Goal: Task Accomplishment & Management: Manage account settings

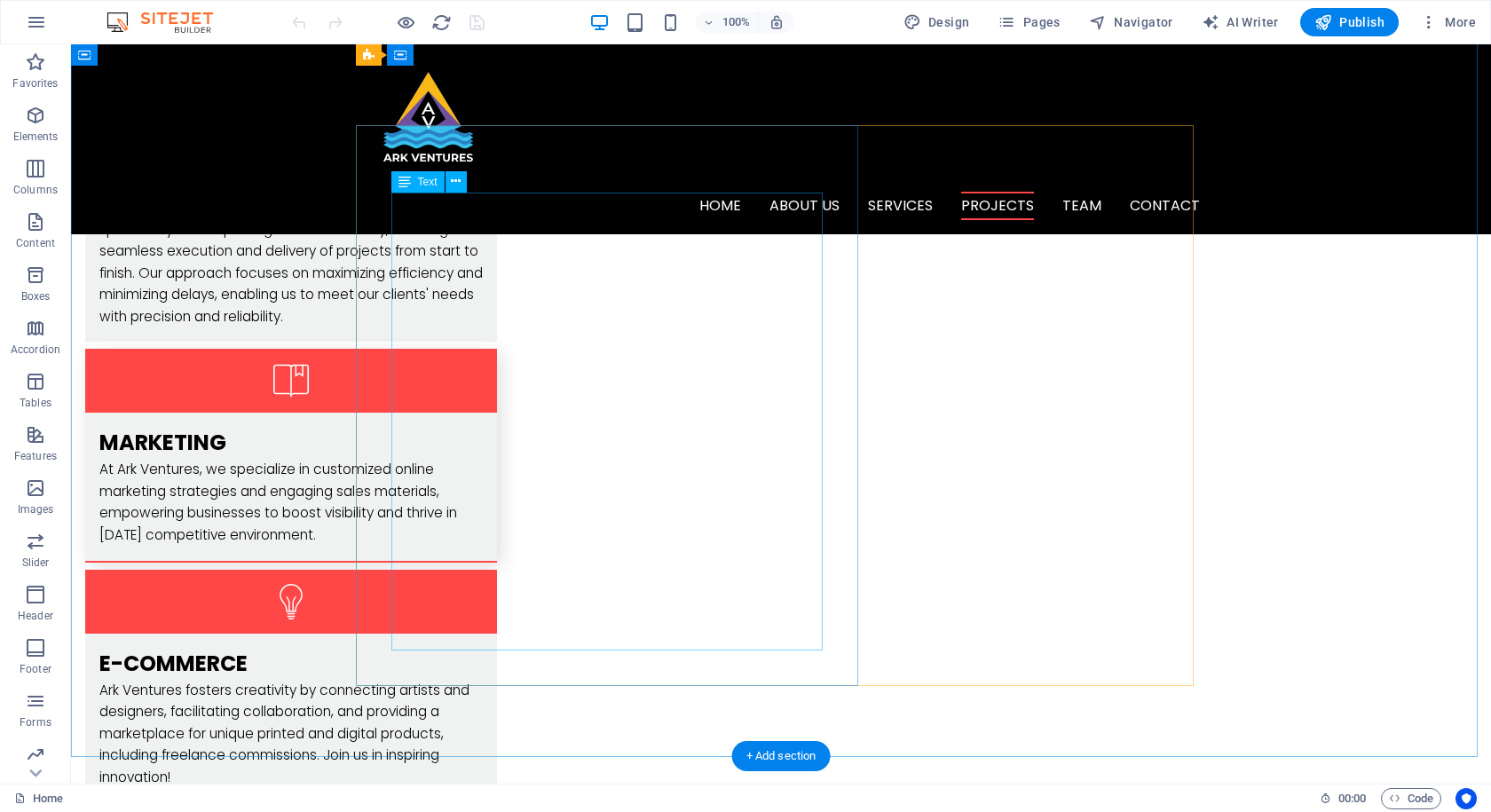
scroll to position [2397, 0]
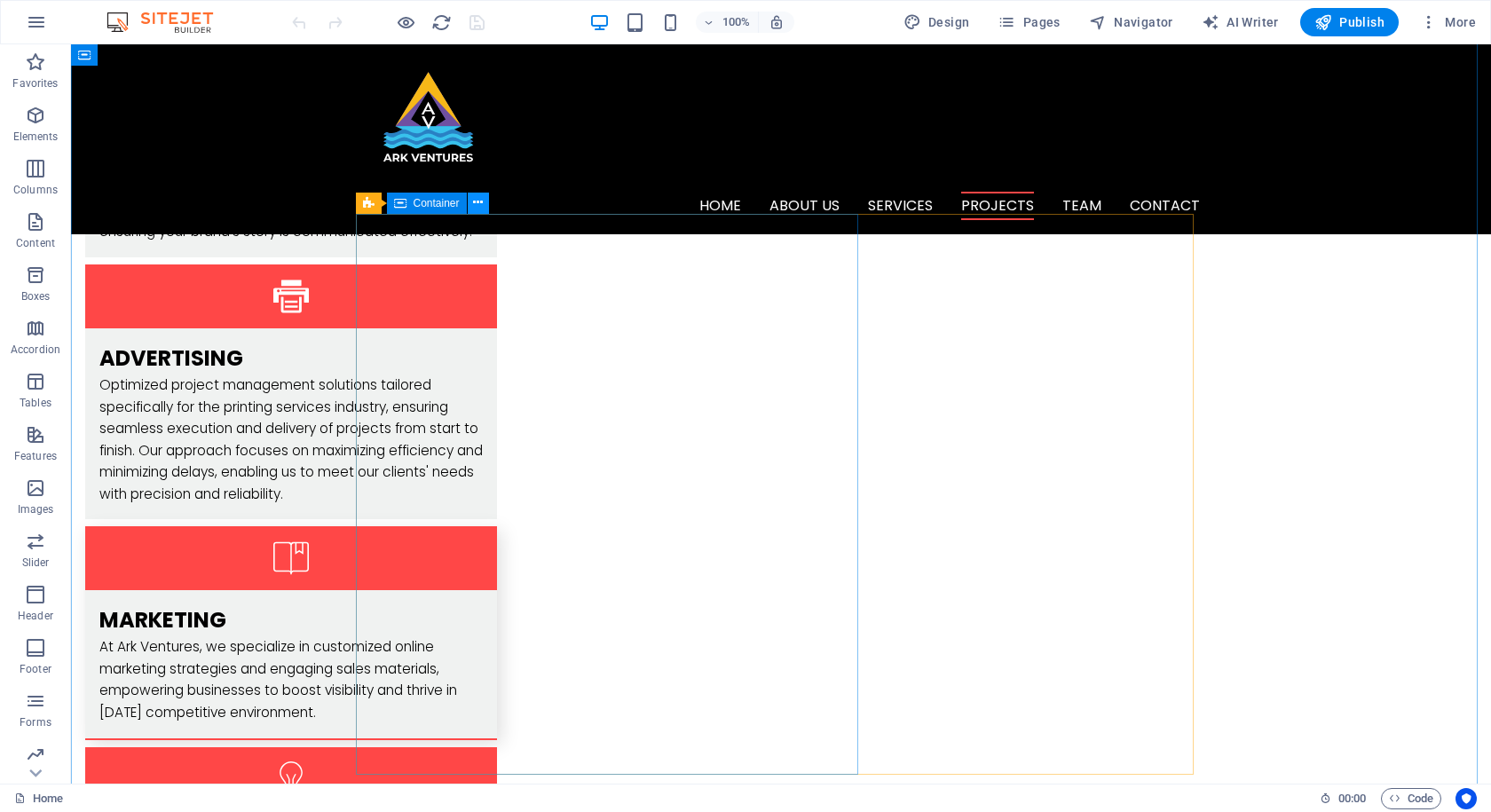
click at [481, 204] on icon at bounding box center [478, 203] width 10 height 18
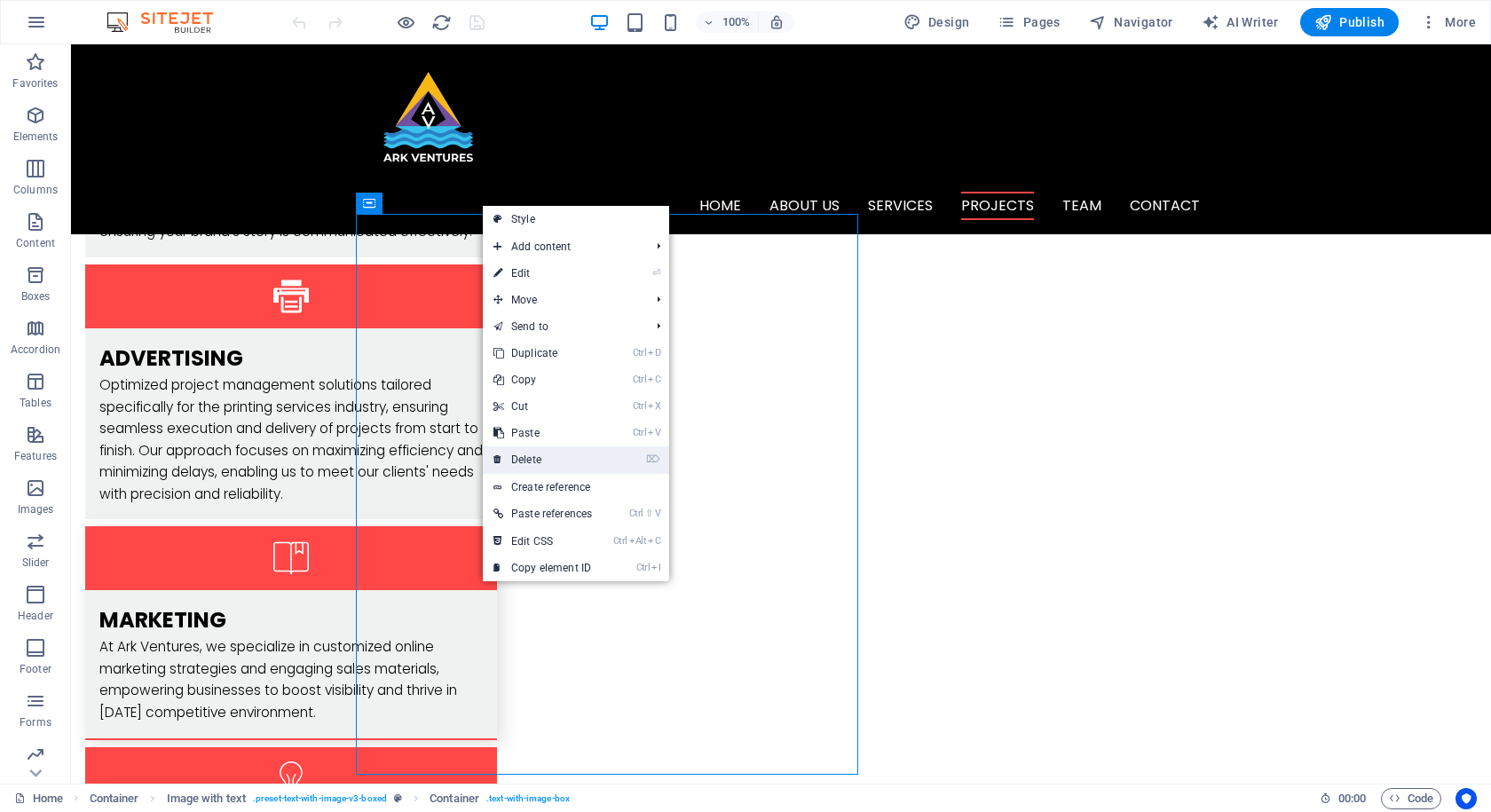
click at [544, 457] on link "⌦ Delete" at bounding box center [543, 459] width 119 height 27
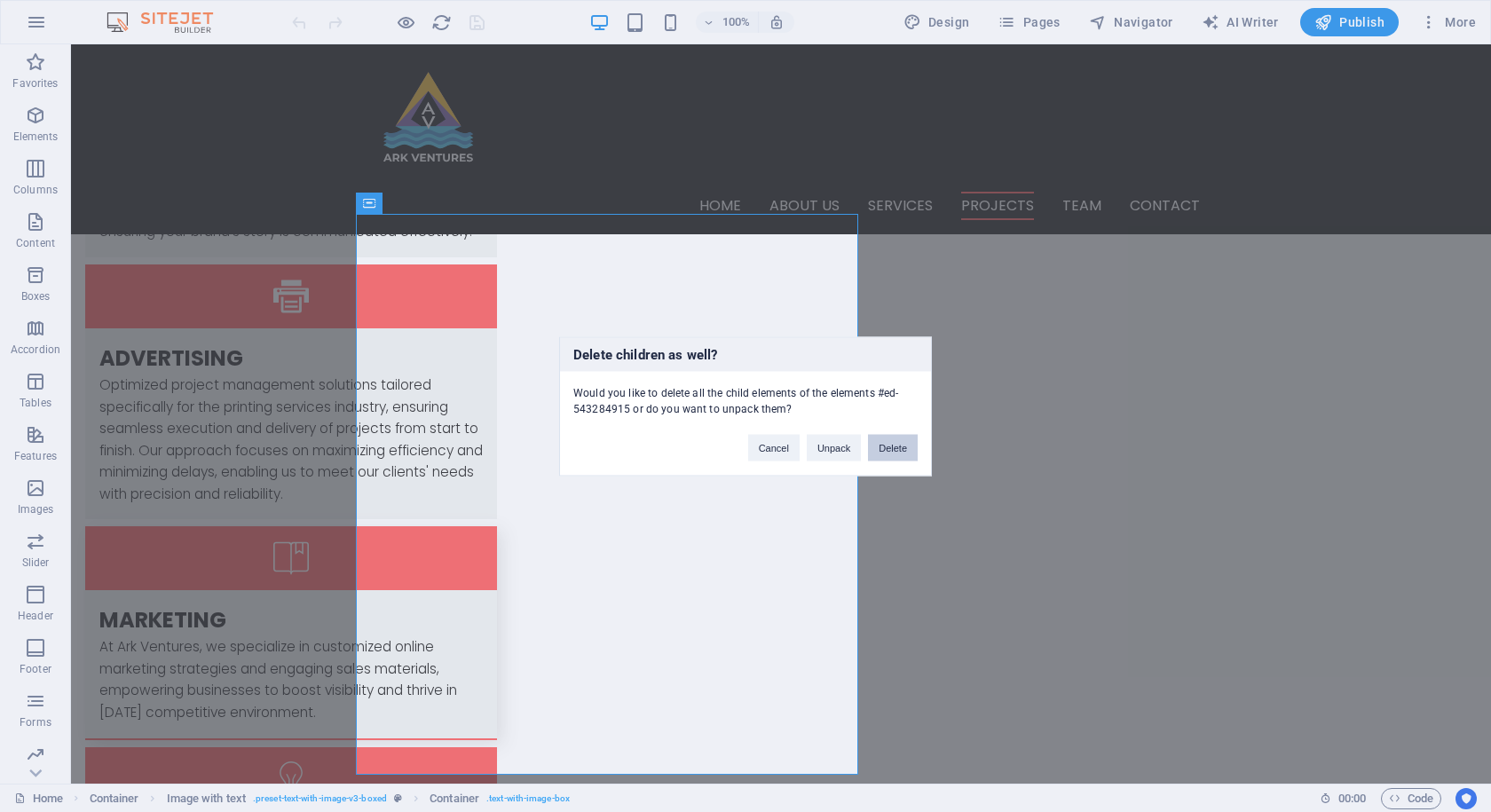
click at [898, 447] on button "Delete" at bounding box center [893, 447] width 50 height 27
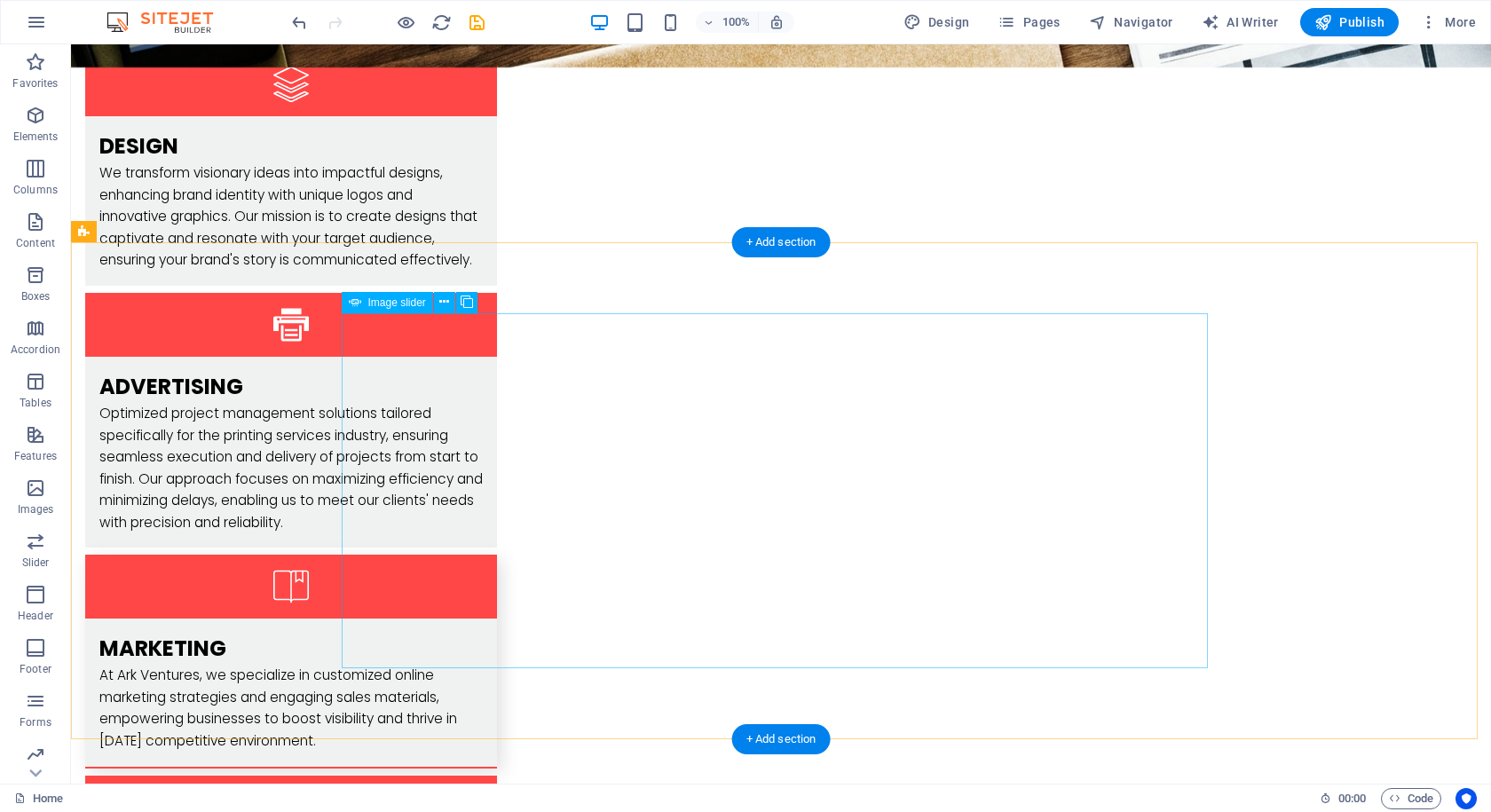
scroll to position [2752, 0]
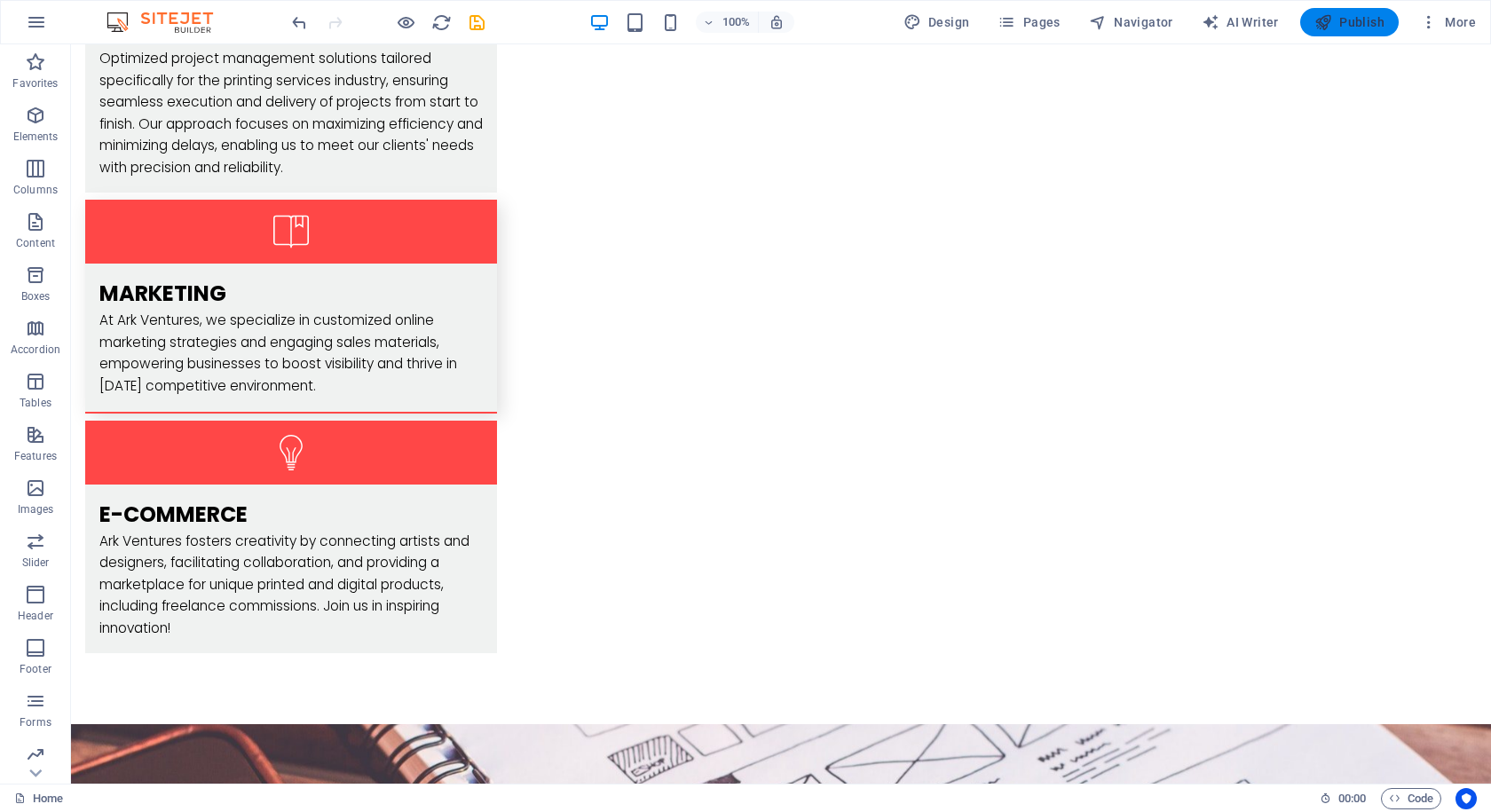
click at [1348, 16] on span "Publish" at bounding box center [1350, 21] width 70 height 17
checkbox input "false"
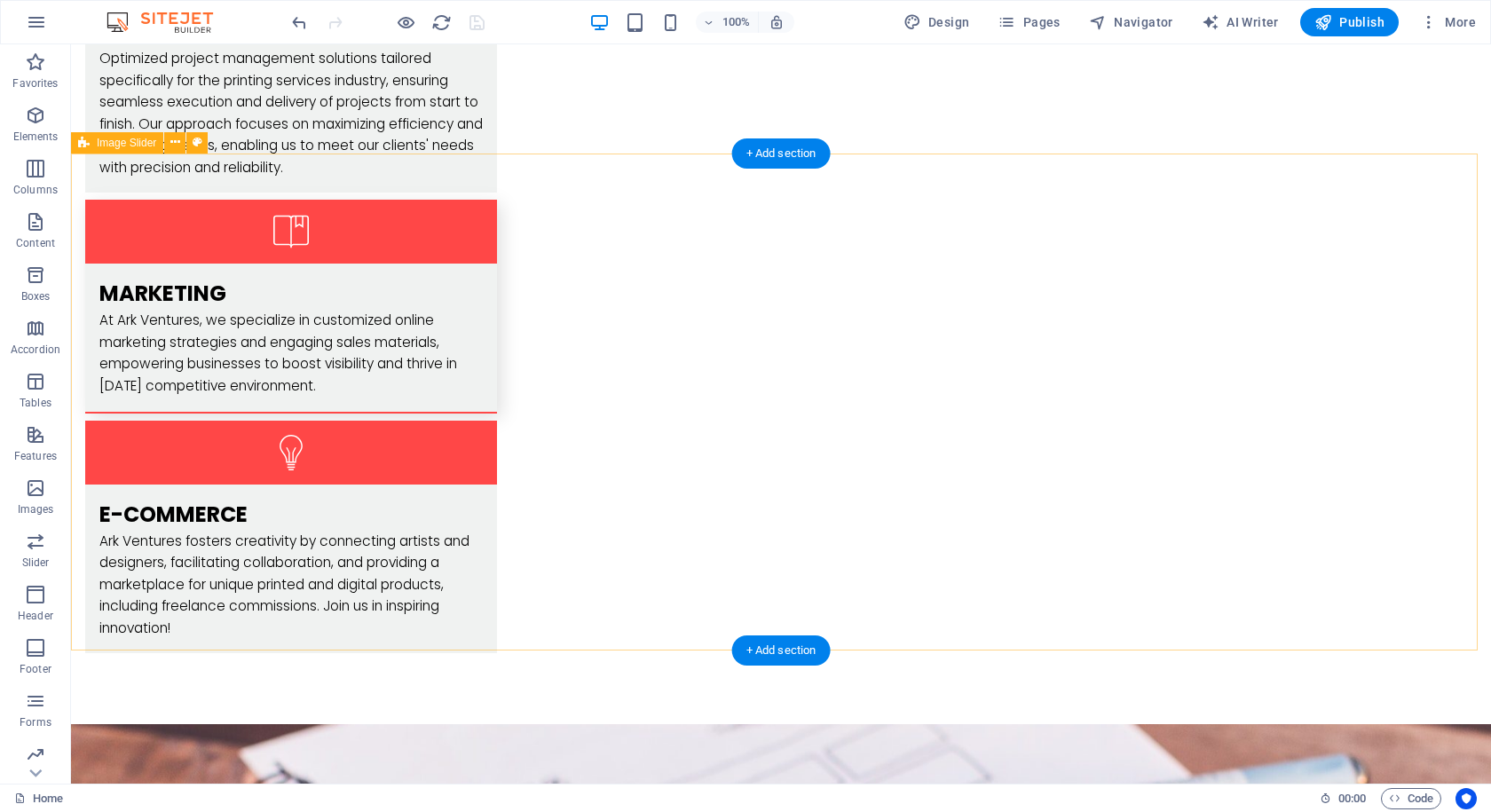
scroll to position [2840, 0]
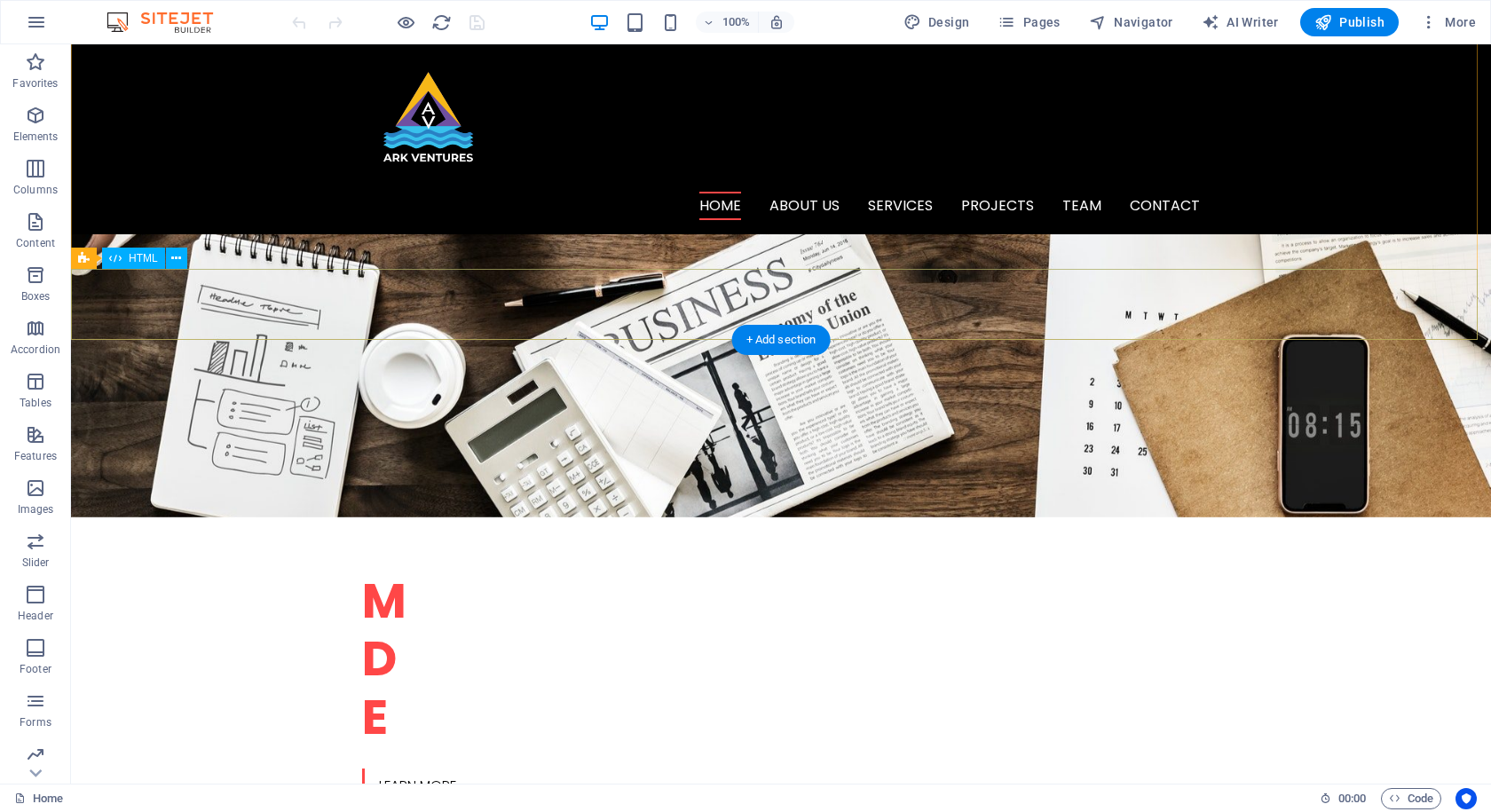
scroll to position [177, 0]
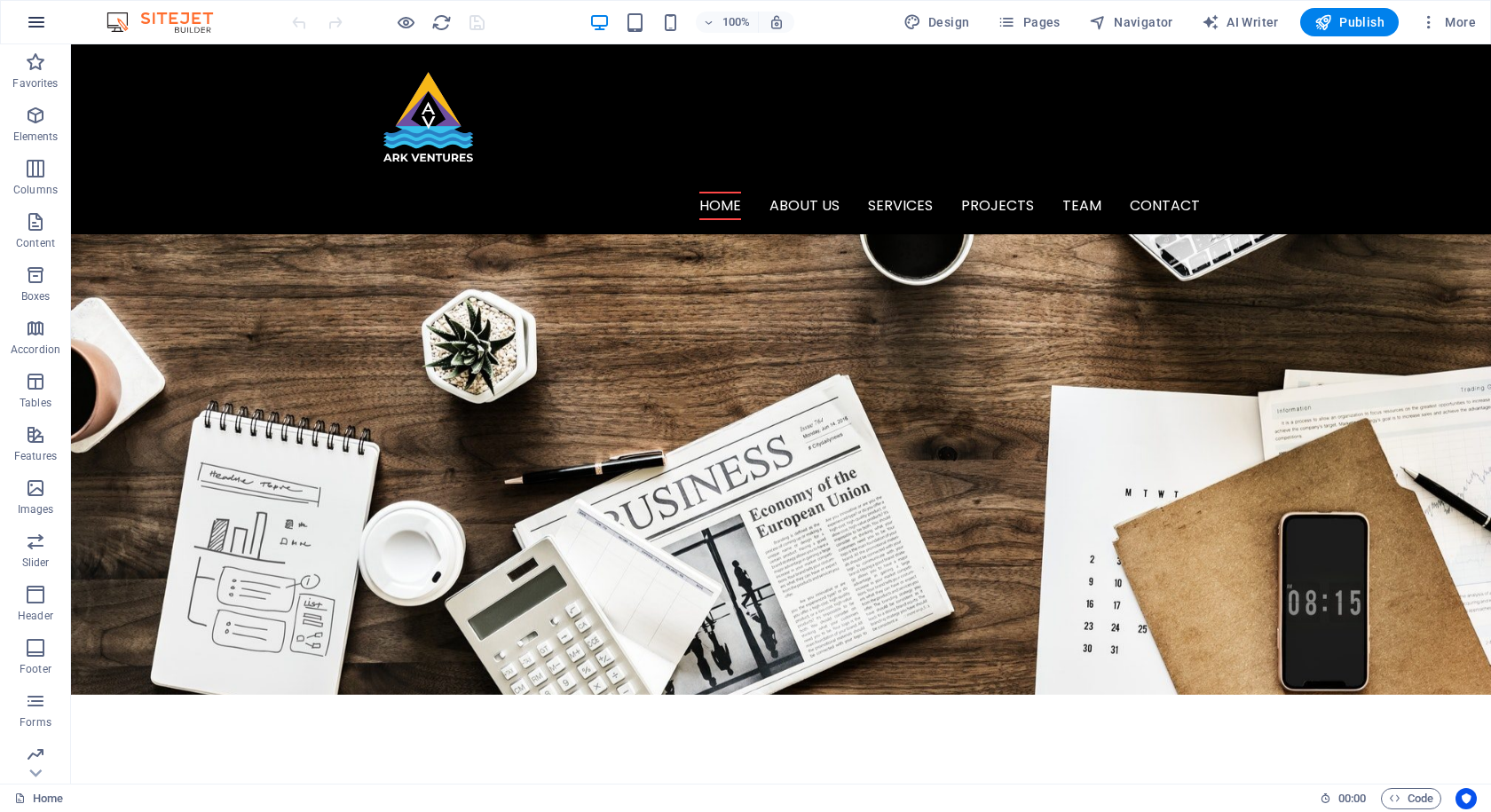
click at [34, 14] on icon "button" at bounding box center [36, 22] width 21 height 21
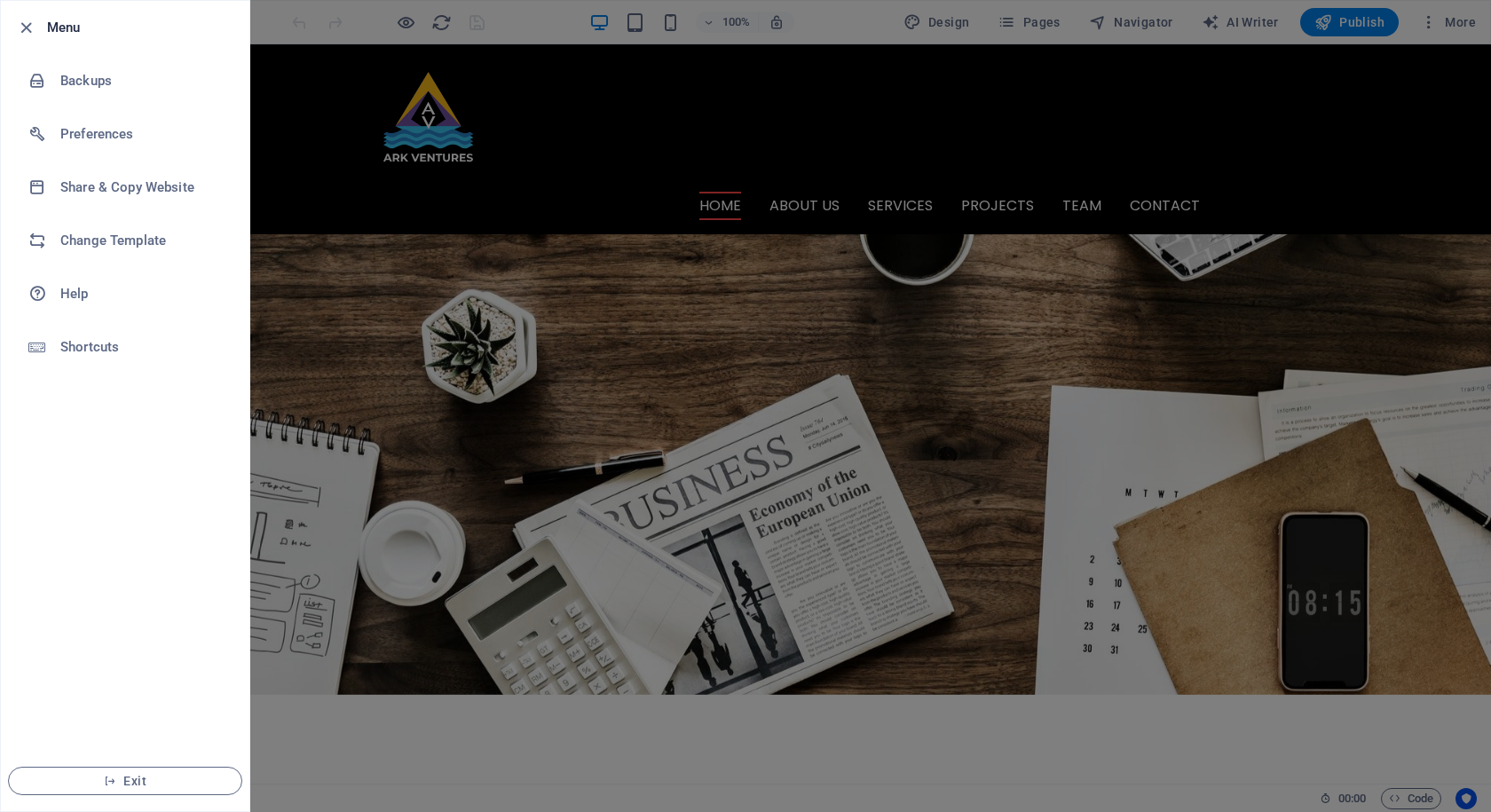
click at [286, 33] on div at bounding box center [745, 406] width 1491 height 812
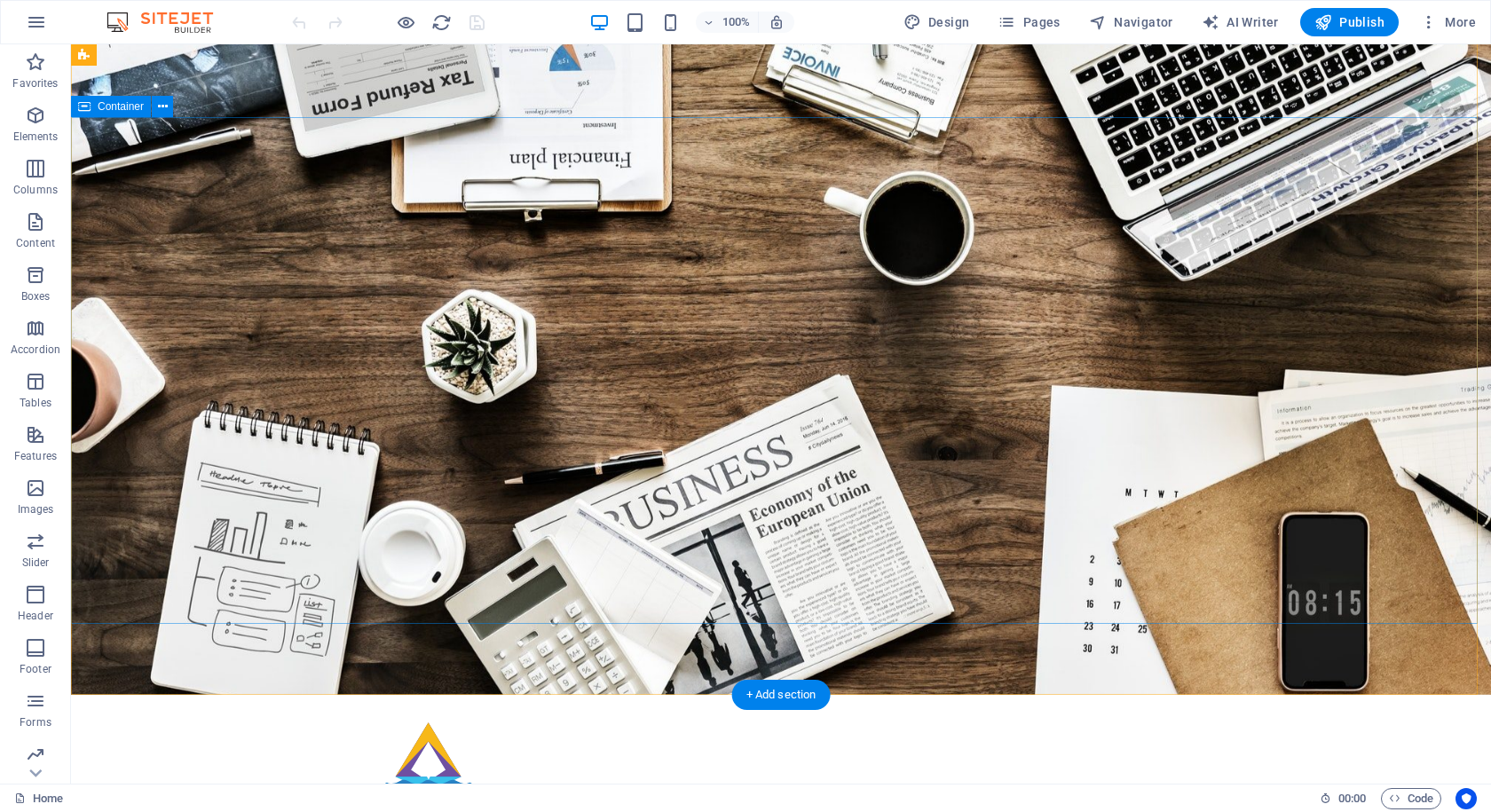
scroll to position [0, 0]
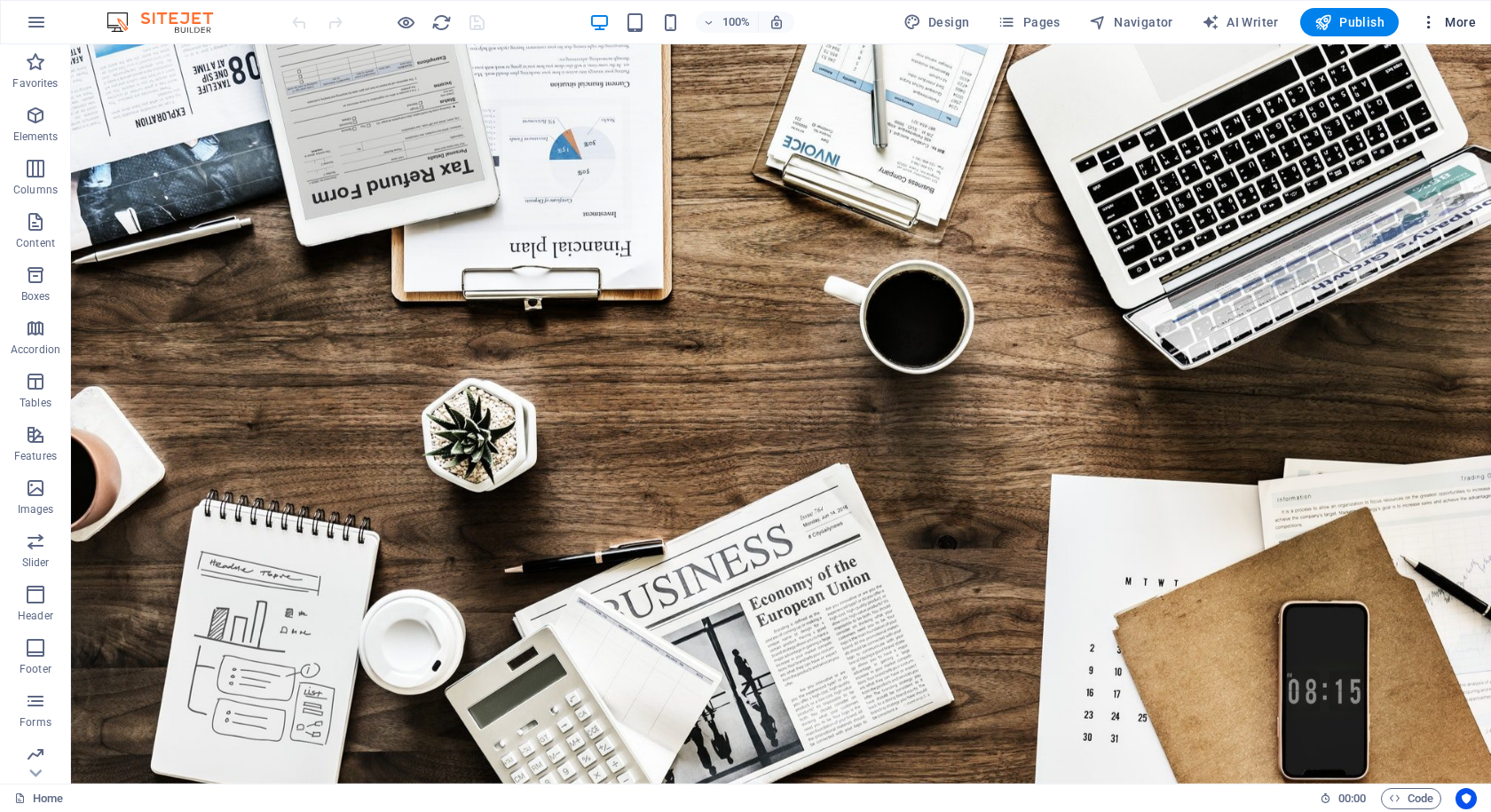
click at [1444, 23] on span "More" at bounding box center [1448, 21] width 56 height 17
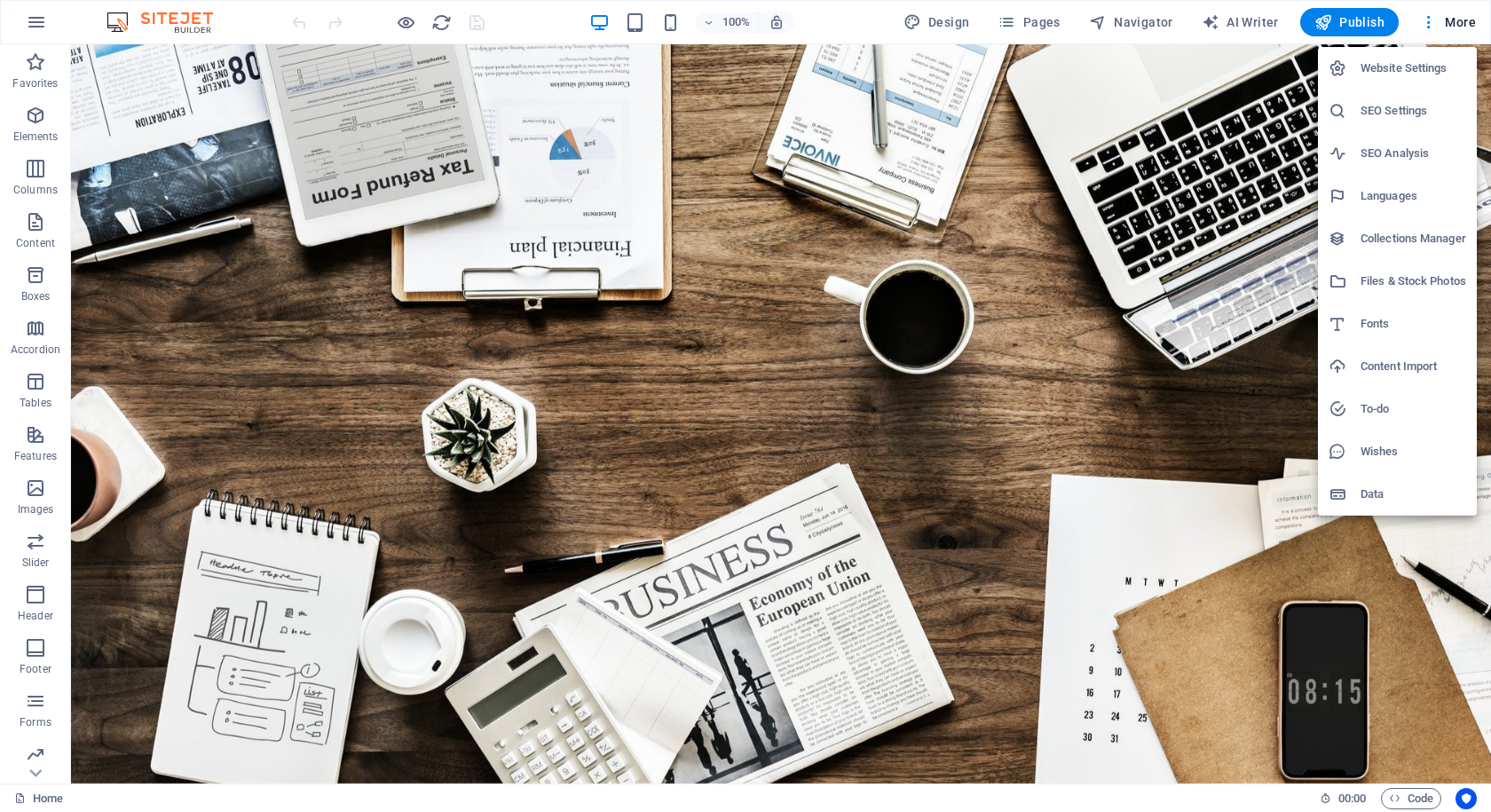
click at [1423, 67] on h6 "Website Settings" at bounding box center [1413, 68] width 106 height 21
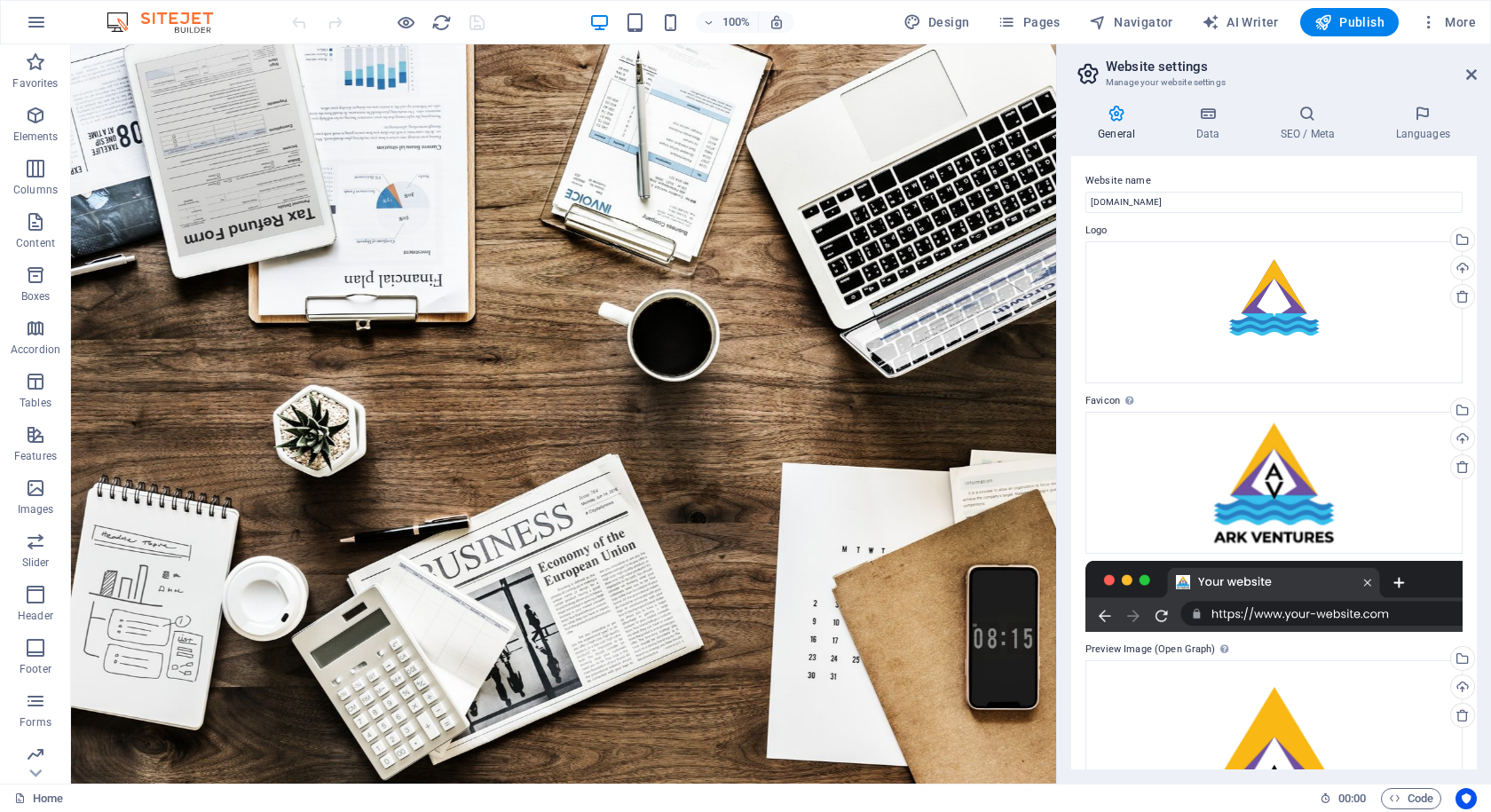
click at [206, 28] on img at bounding box center [168, 22] width 133 height 21
click at [40, 28] on icon "button" at bounding box center [36, 22] width 21 height 21
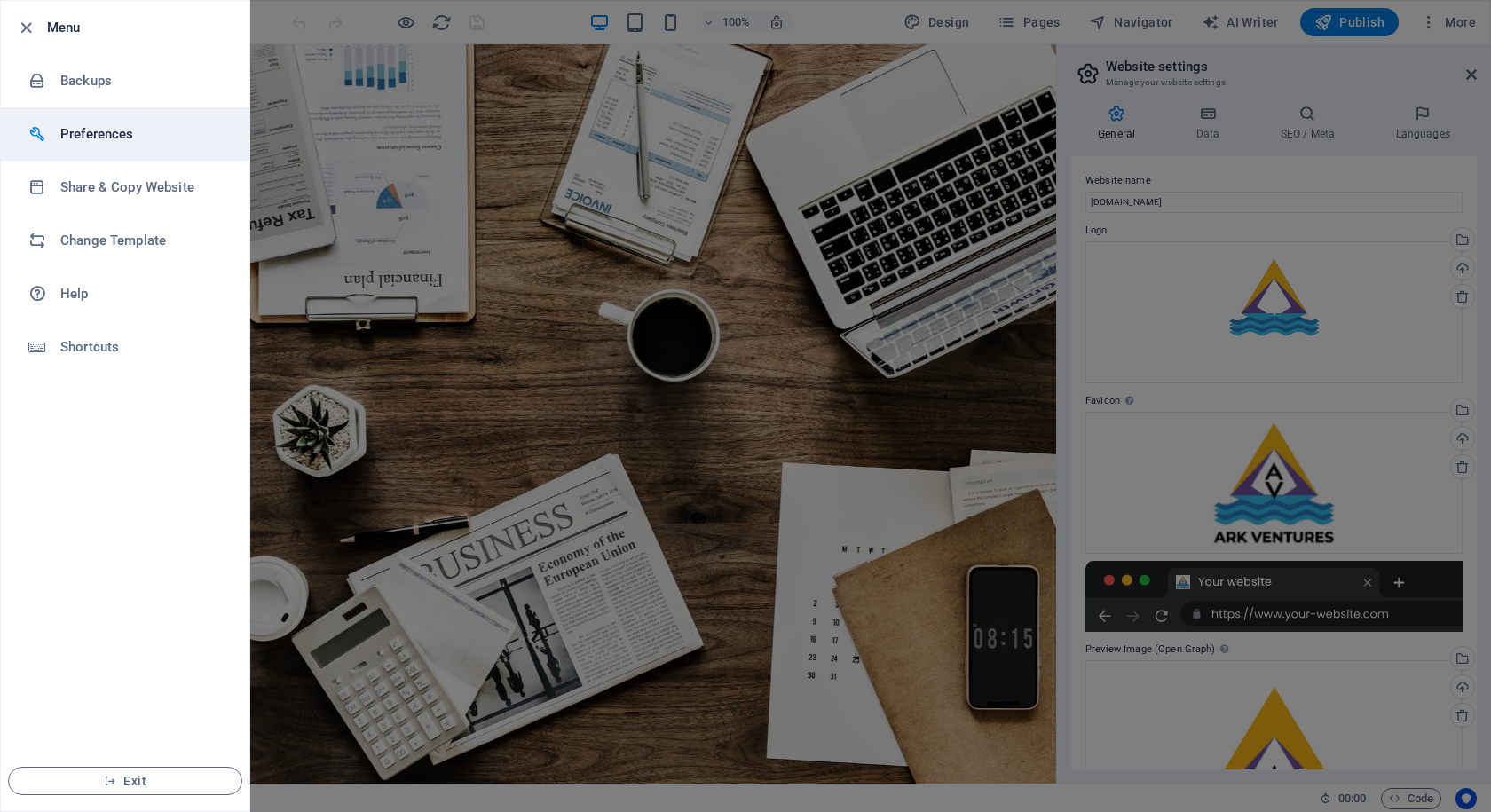
click at [95, 132] on h6 "Preferences" at bounding box center [142, 133] width 164 height 21
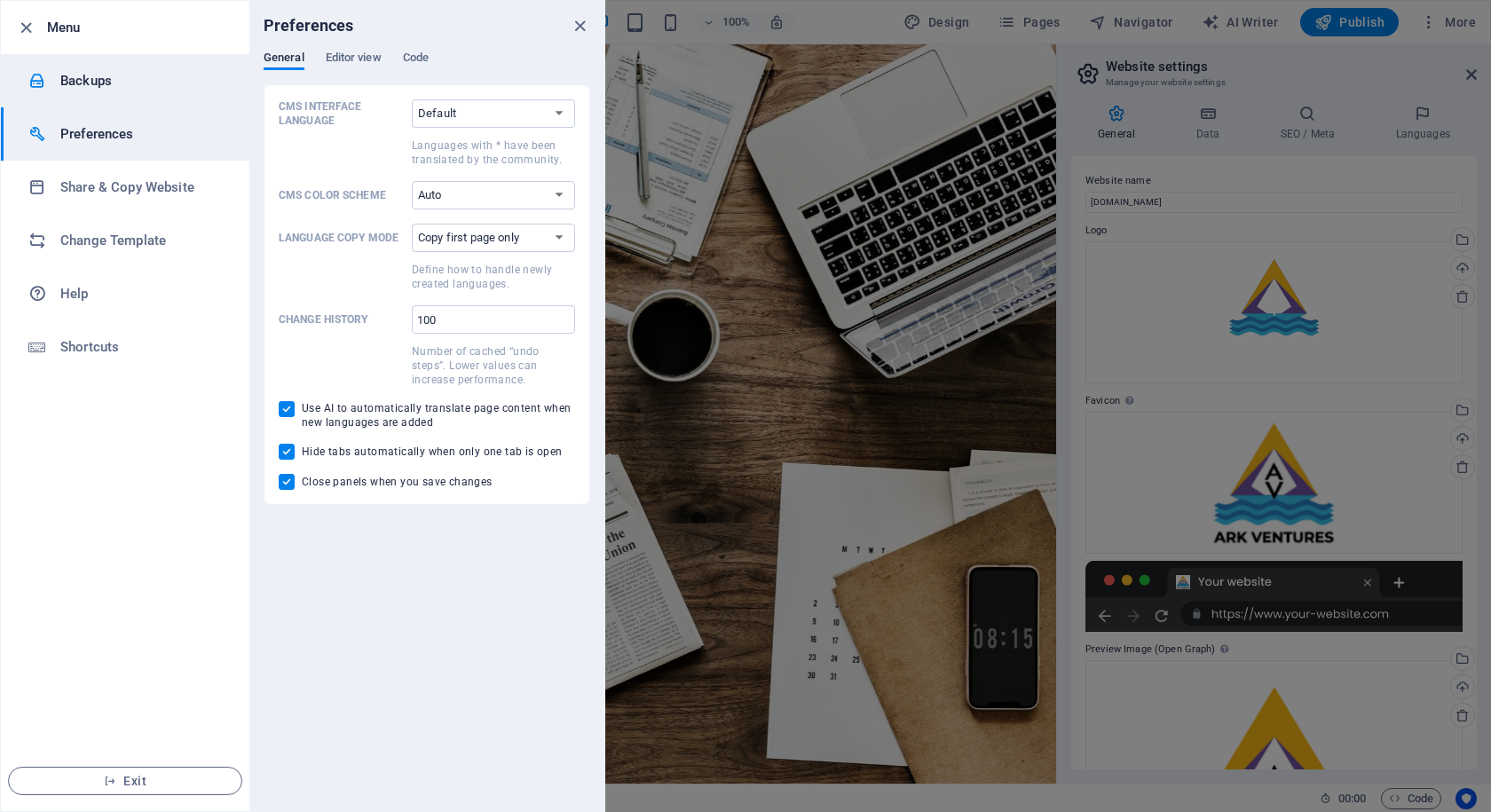
click at [81, 74] on h6 "Backups" at bounding box center [142, 80] width 164 height 21
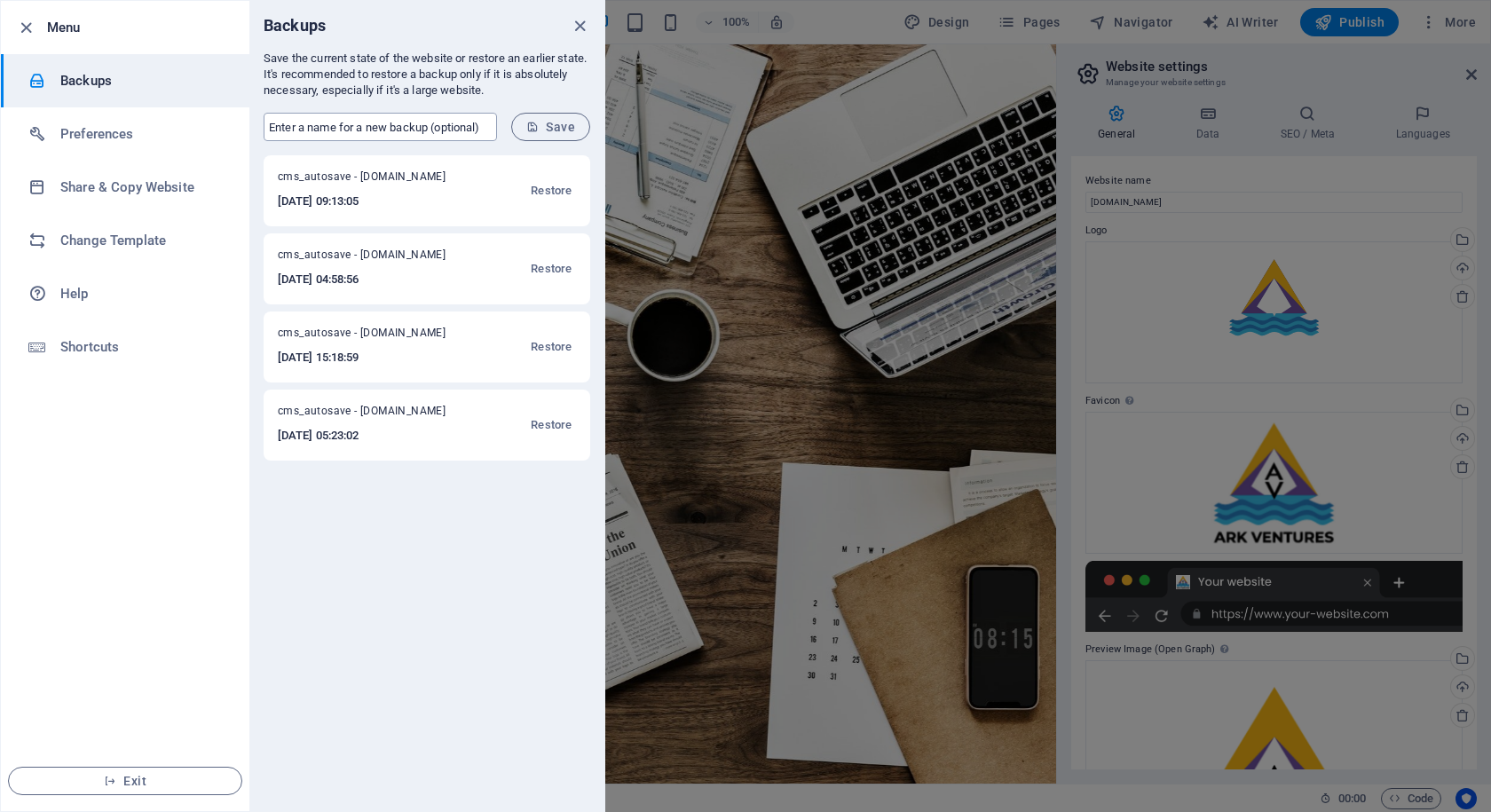
click at [312, 126] on input "text" at bounding box center [380, 127] width 233 height 28
click at [333, 123] on input "arkventuresbrand" at bounding box center [380, 127] width 233 height 28
type input "arkventuresbrandbackup"
click at [549, 118] on button "Save" at bounding box center [551, 127] width 79 height 28
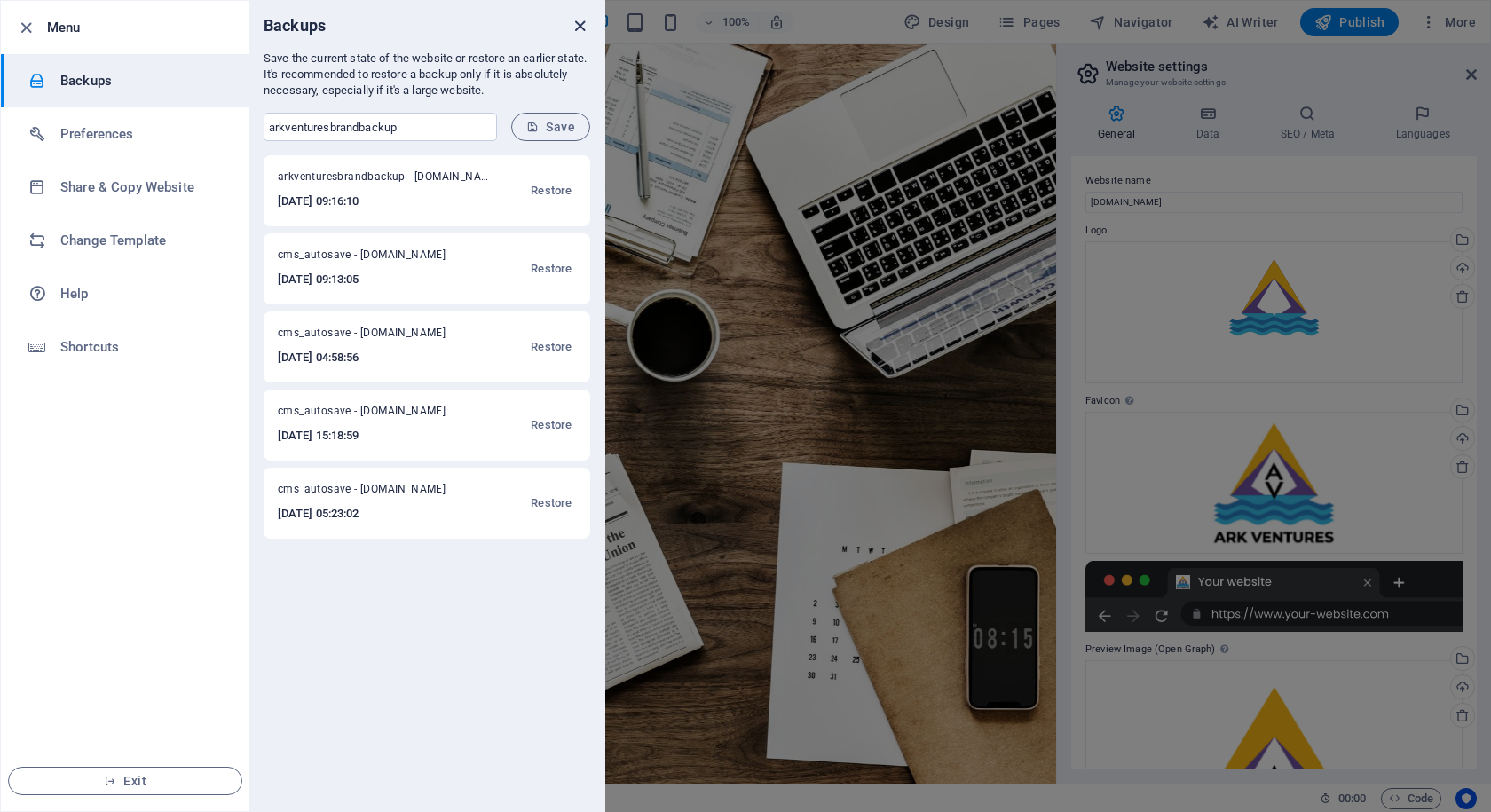
click at [582, 23] on icon "close" at bounding box center [580, 26] width 20 height 20
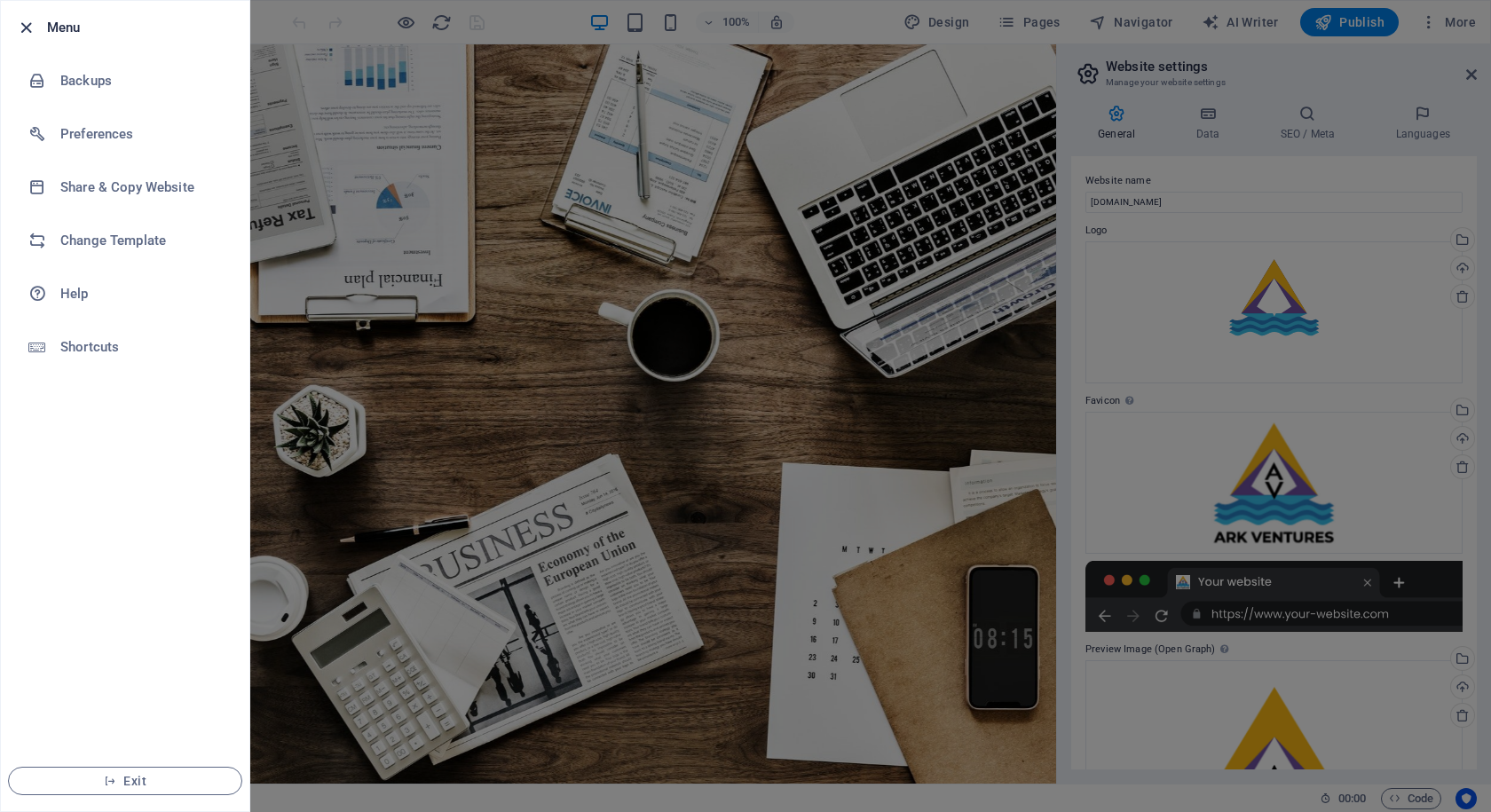
click at [26, 25] on icon "button" at bounding box center [26, 28] width 20 height 20
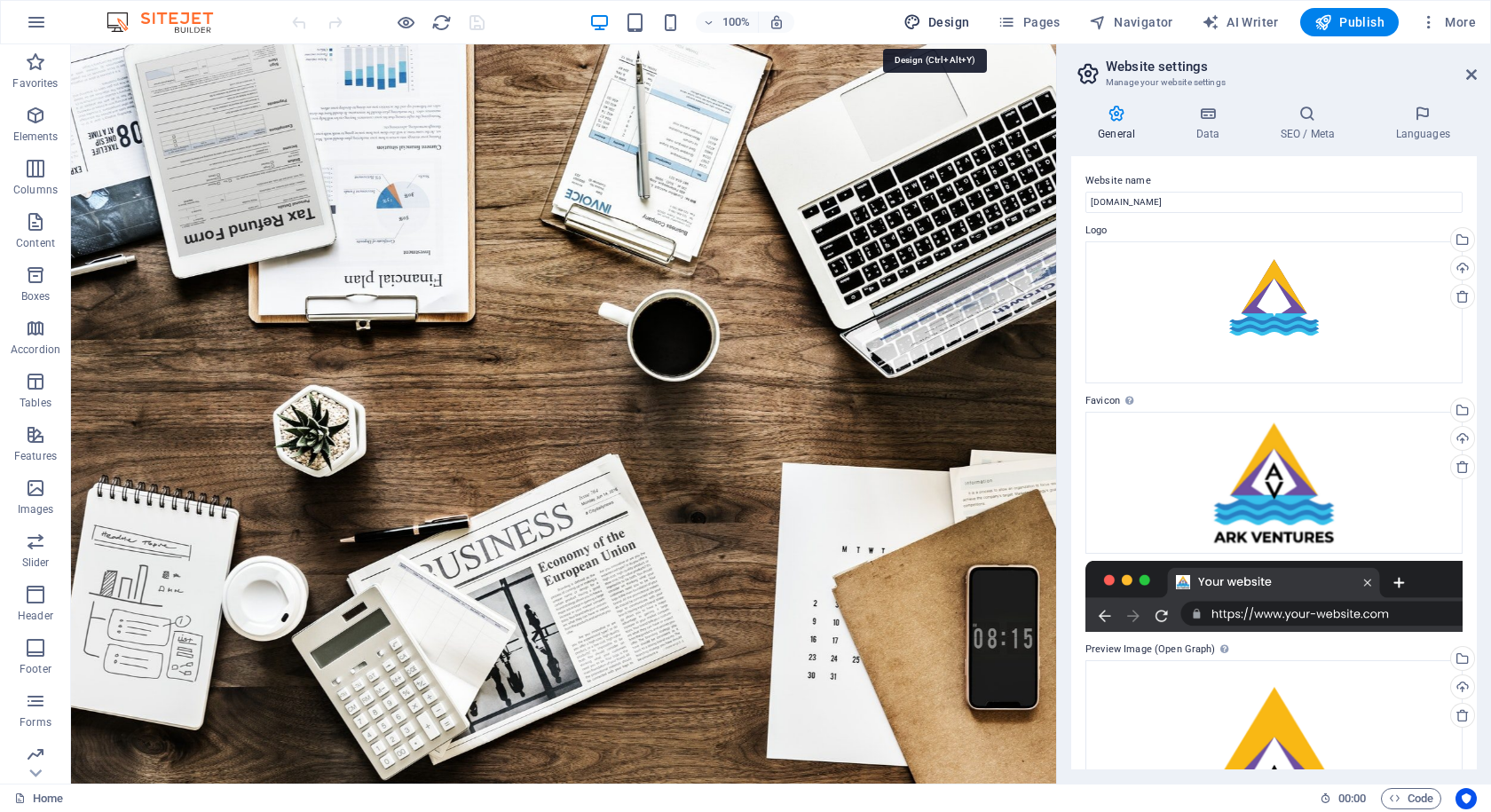
click at [937, 16] on span "Design" at bounding box center [937, 21] width 66 height 17
select select "rem"
select select "300"
select select "px"
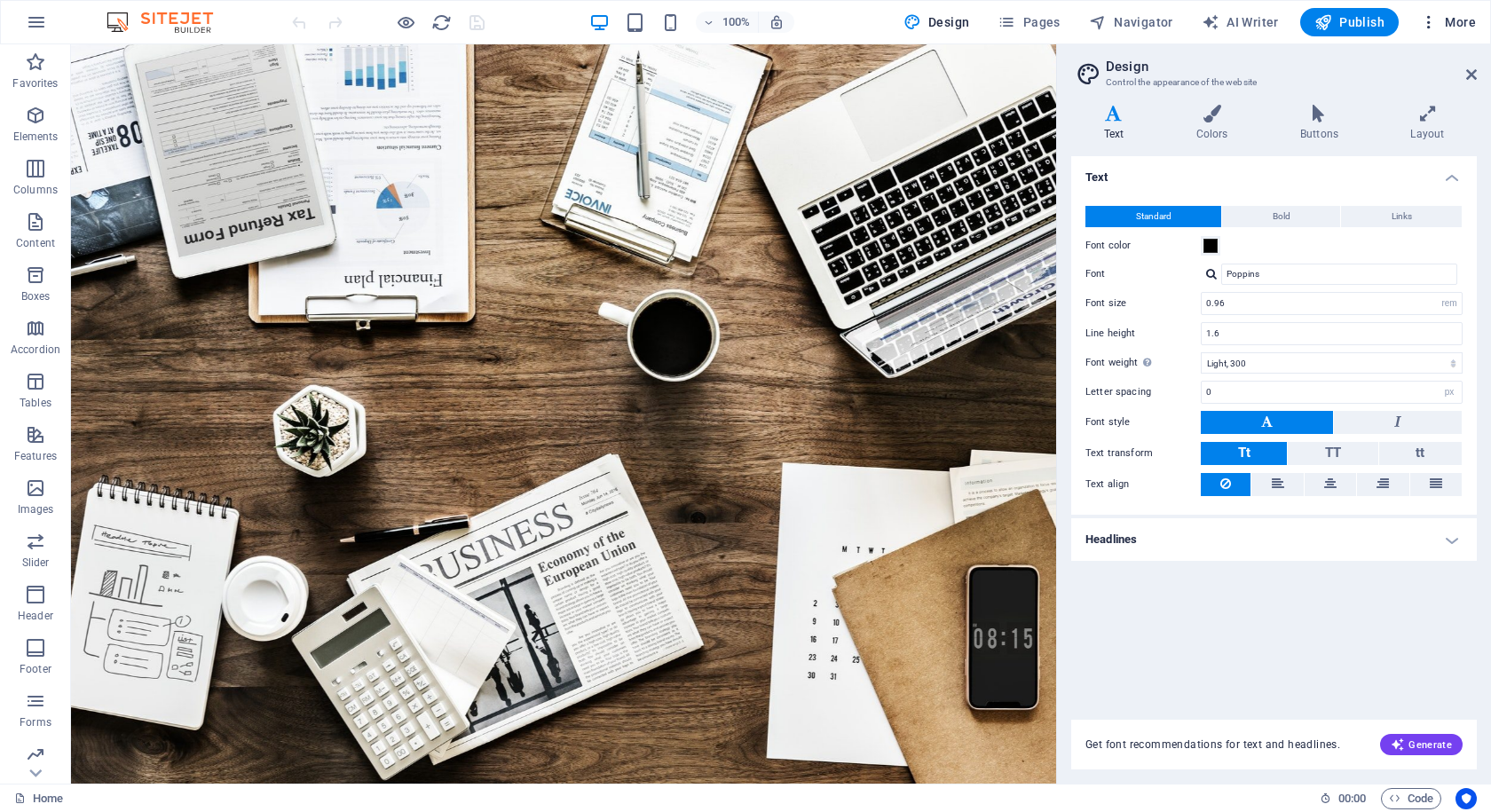
click at [1453, 21] on span "More" at bounding box center [1448, 21] width 56 height 17
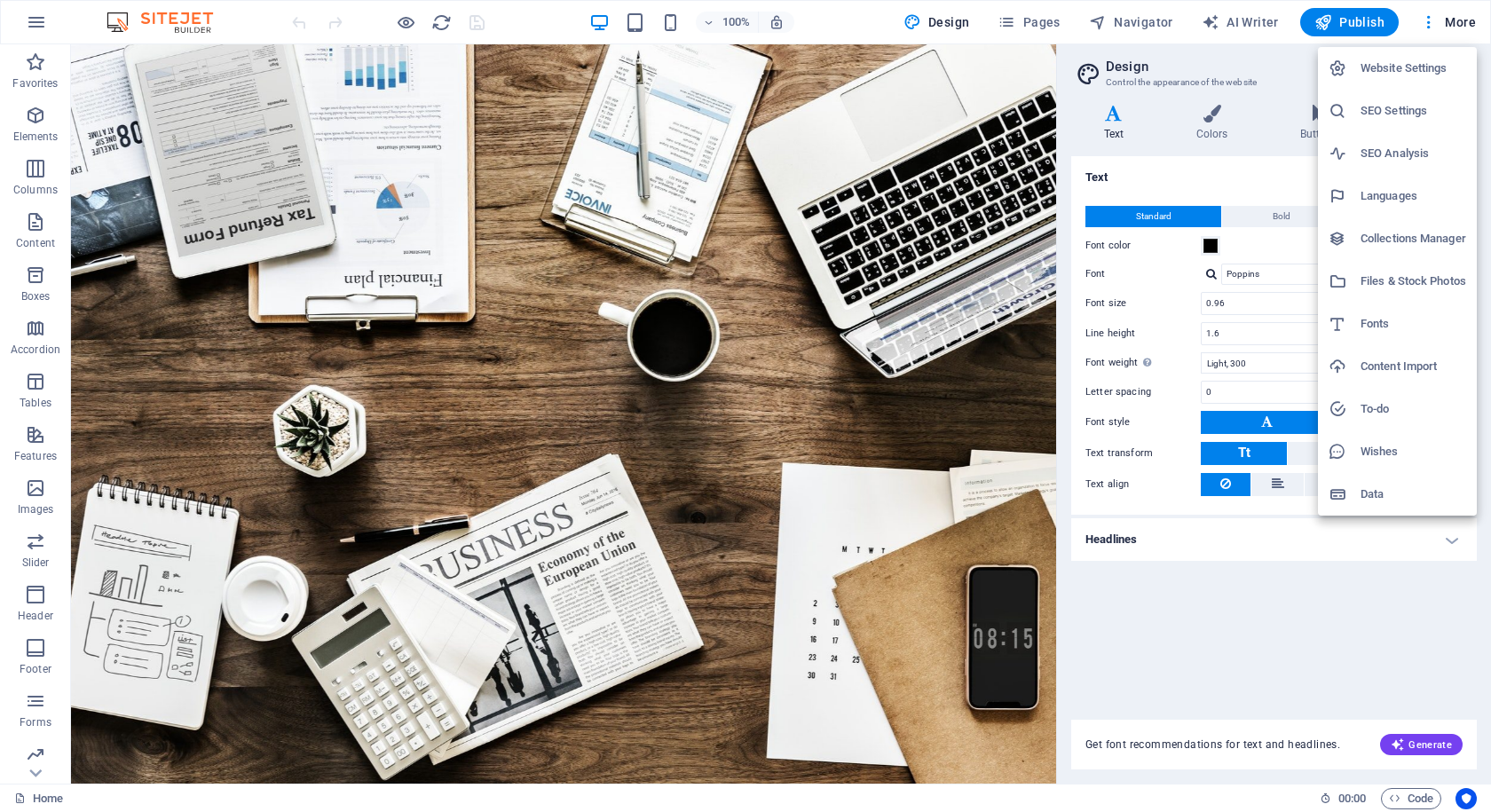
click at [825, 316] on div at bounding box center [745, 406] width 1491 height 812
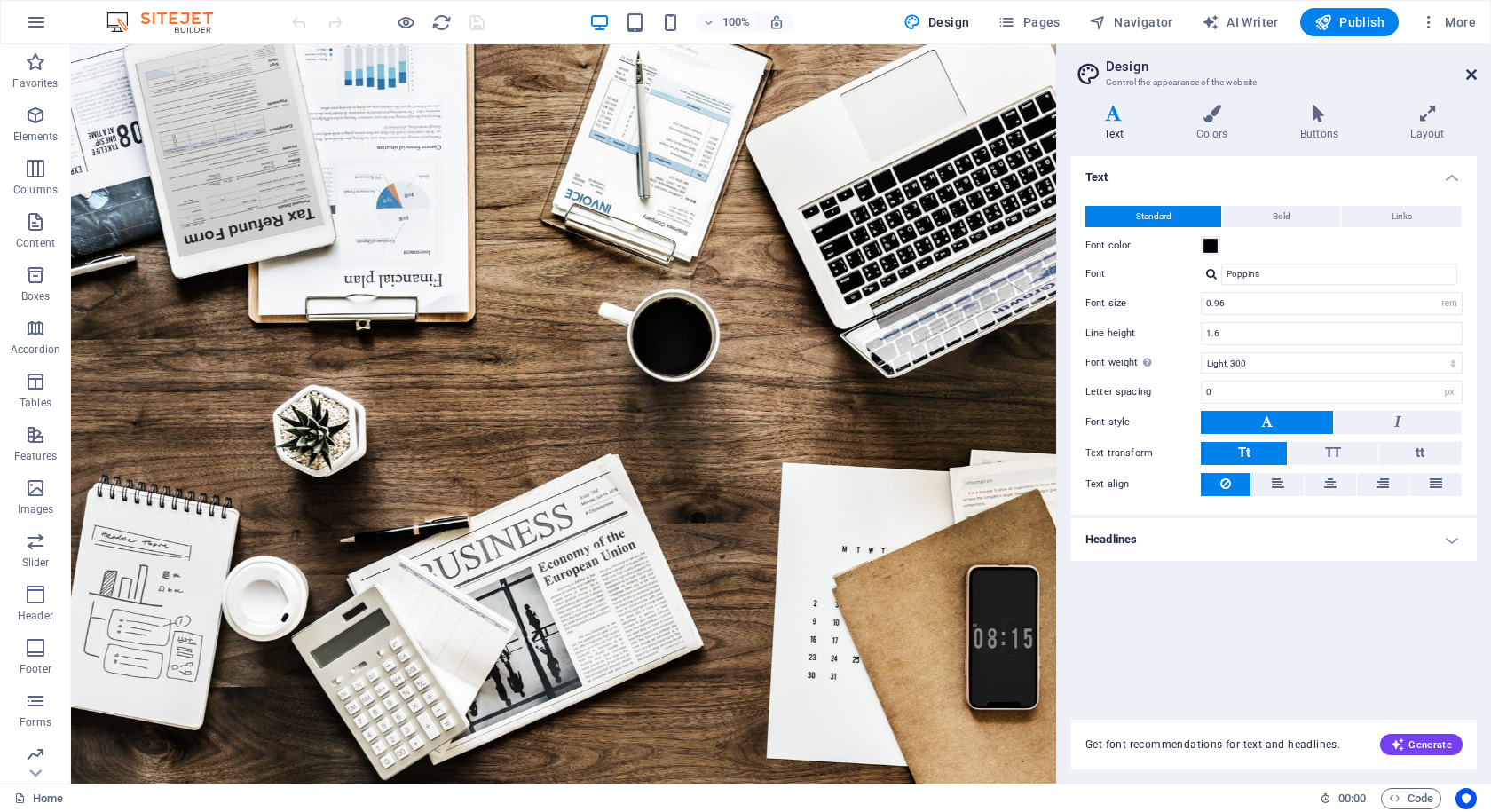
click at [1474, 72] on icon at bounding box center [1472, 73] width 11 height 14
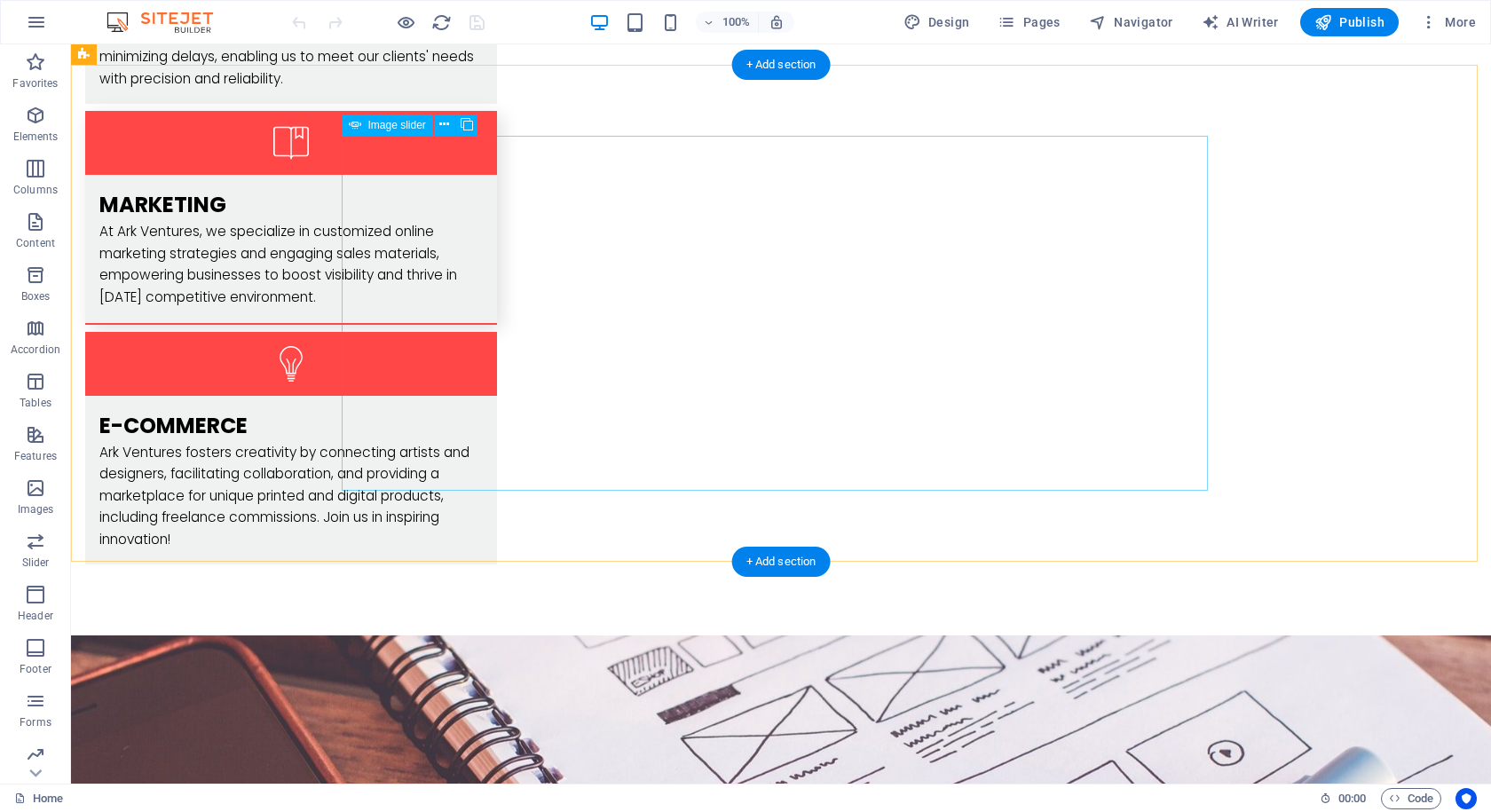
scroll to position [2752, 0]
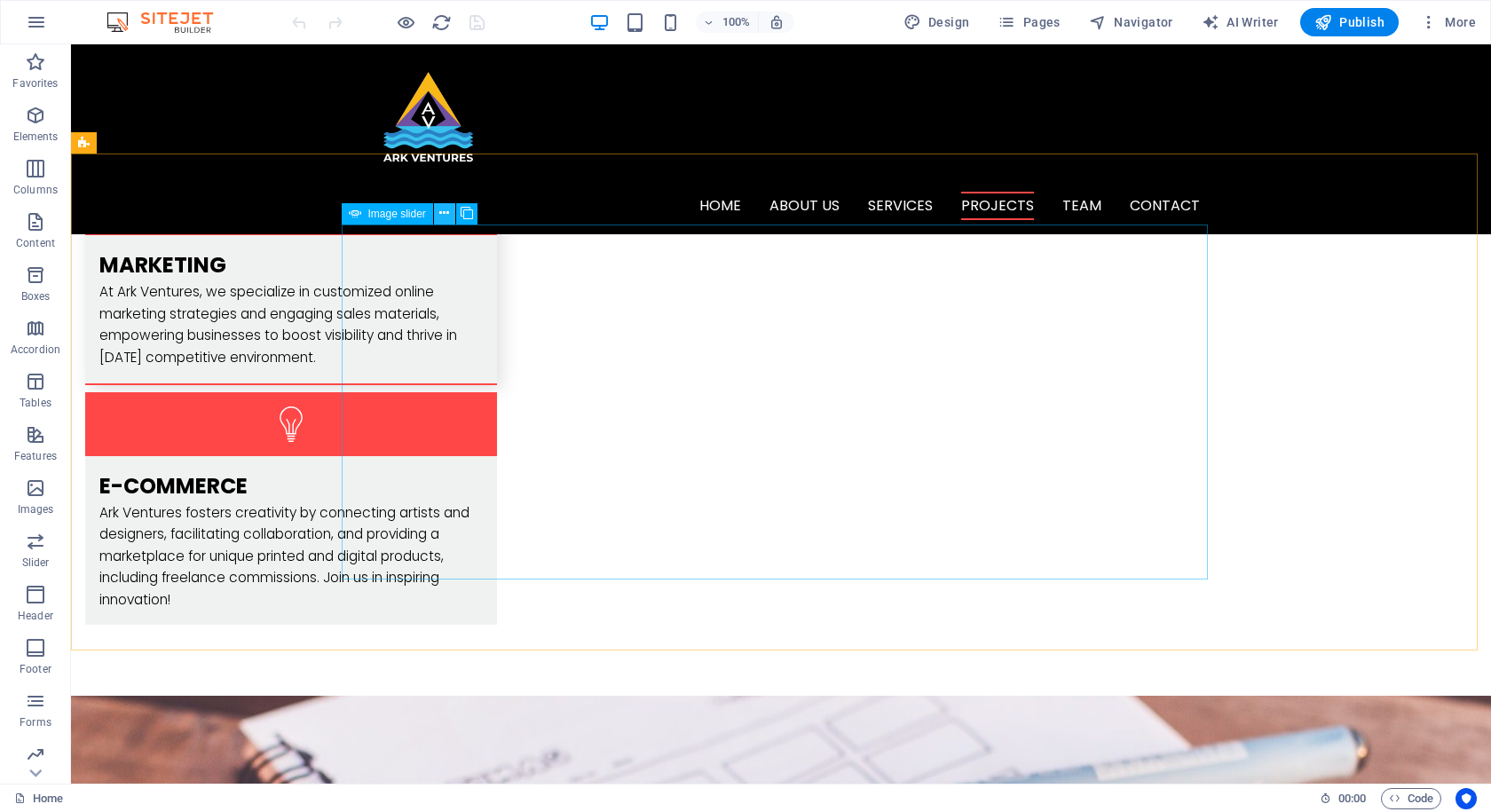
click at [448, 217] on icon at bounding box center [444, 213] width 10 height 18
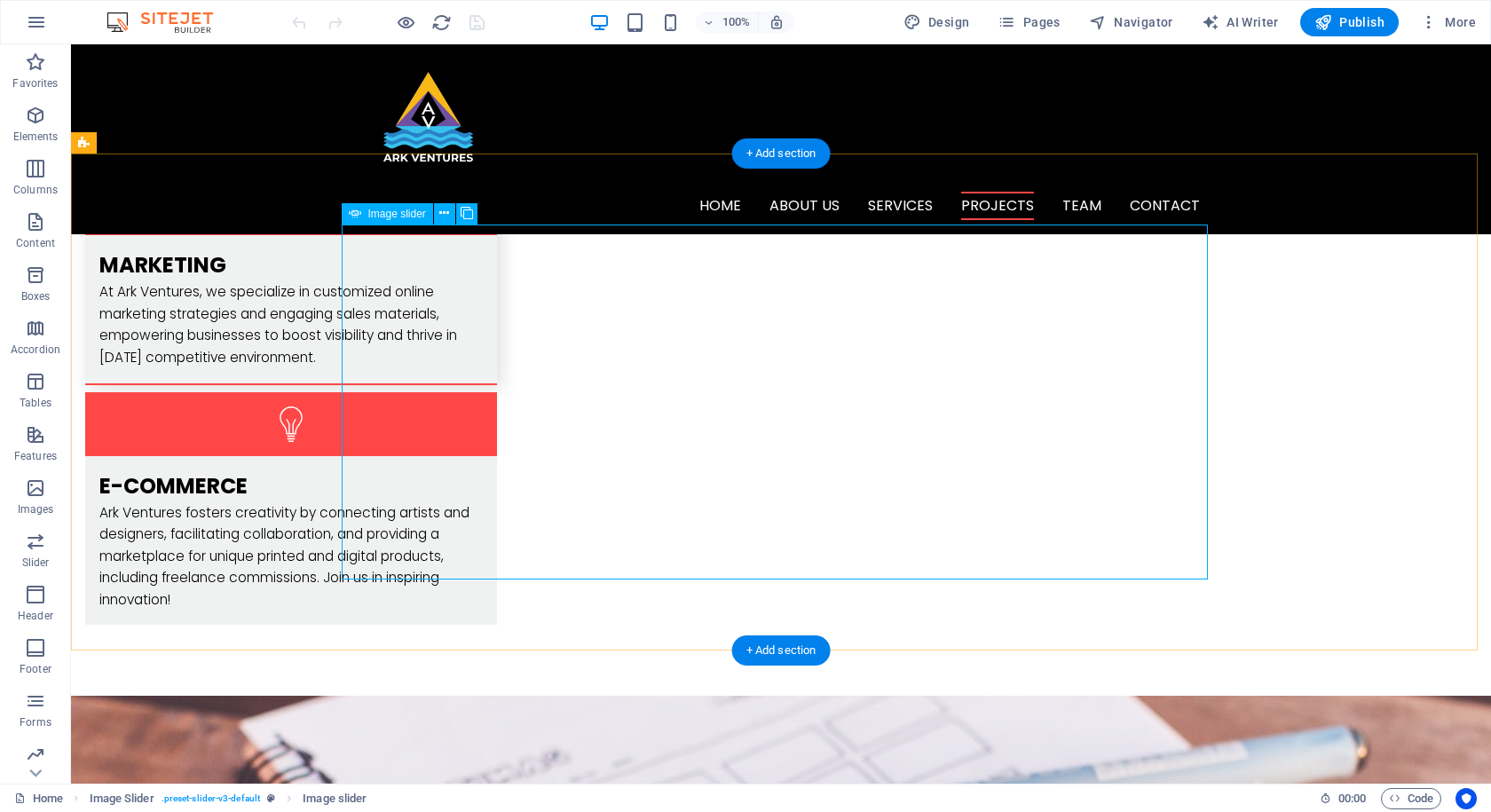
click at [446, 212] on icon at bounding box center [444, 213] width 10 height 18
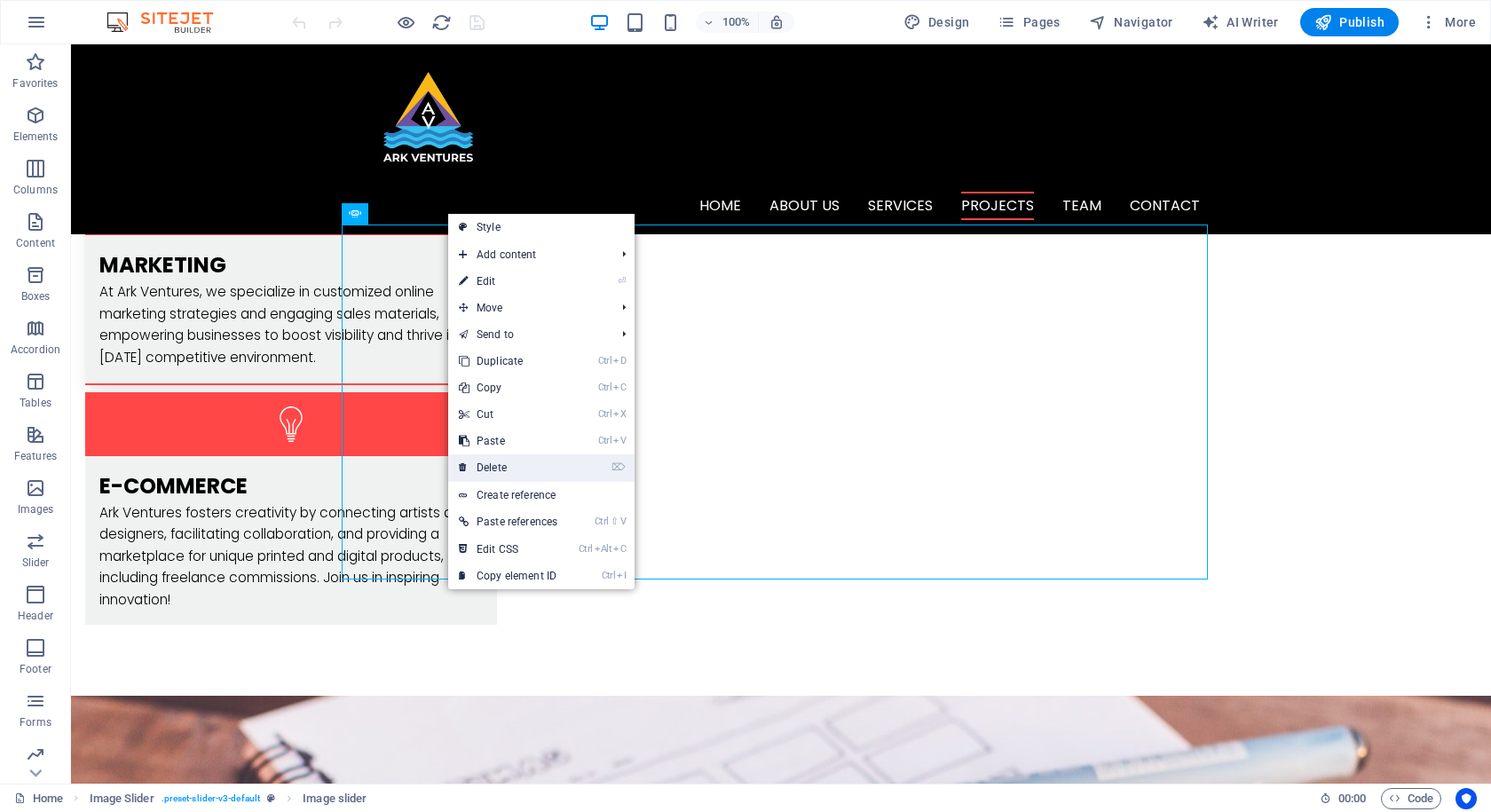
click at [524, 463] on link "⌦ Delete" at bounding box center [508, 468] width 119 height 27
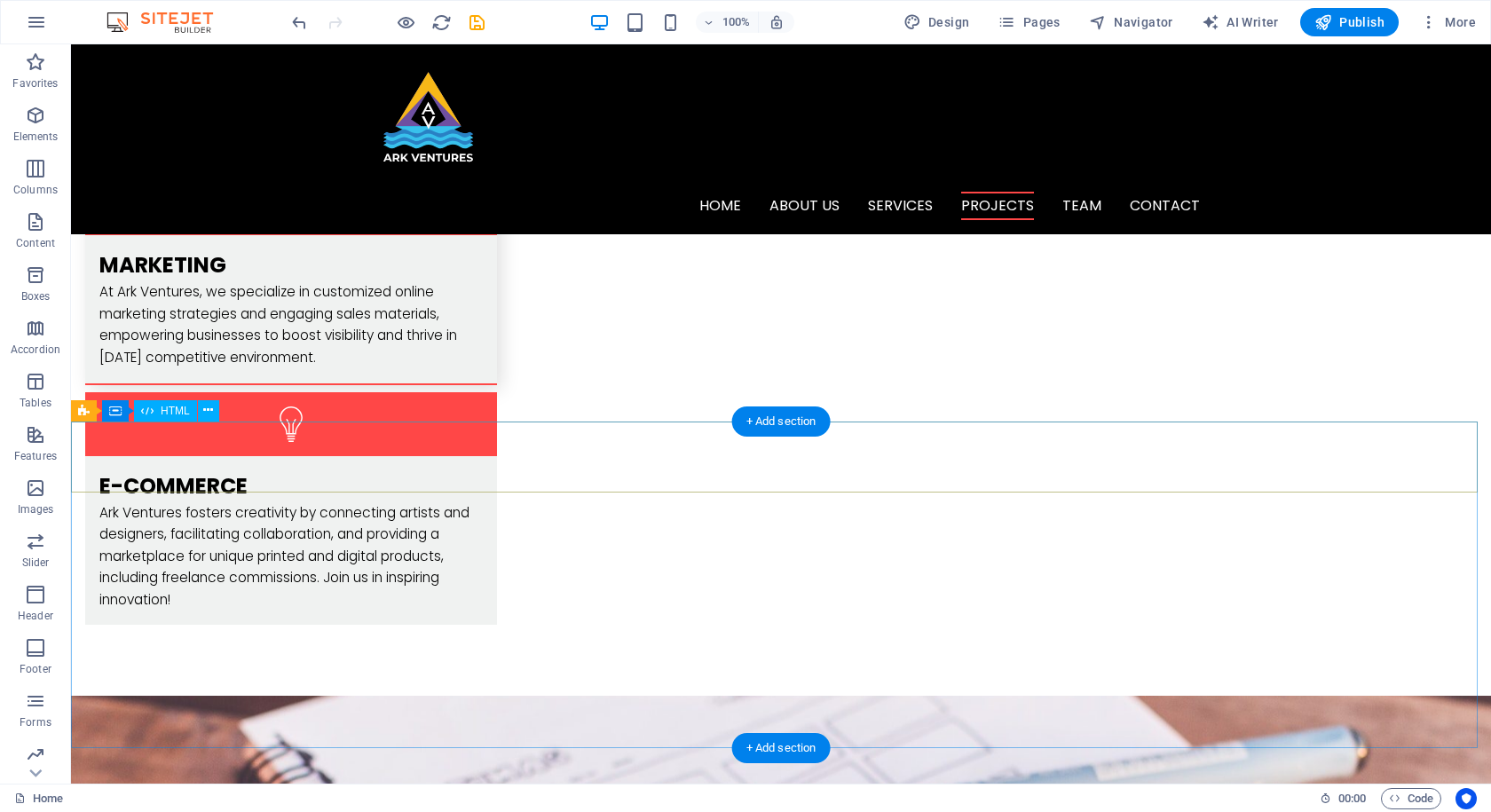
scroll to position [2486, 0]
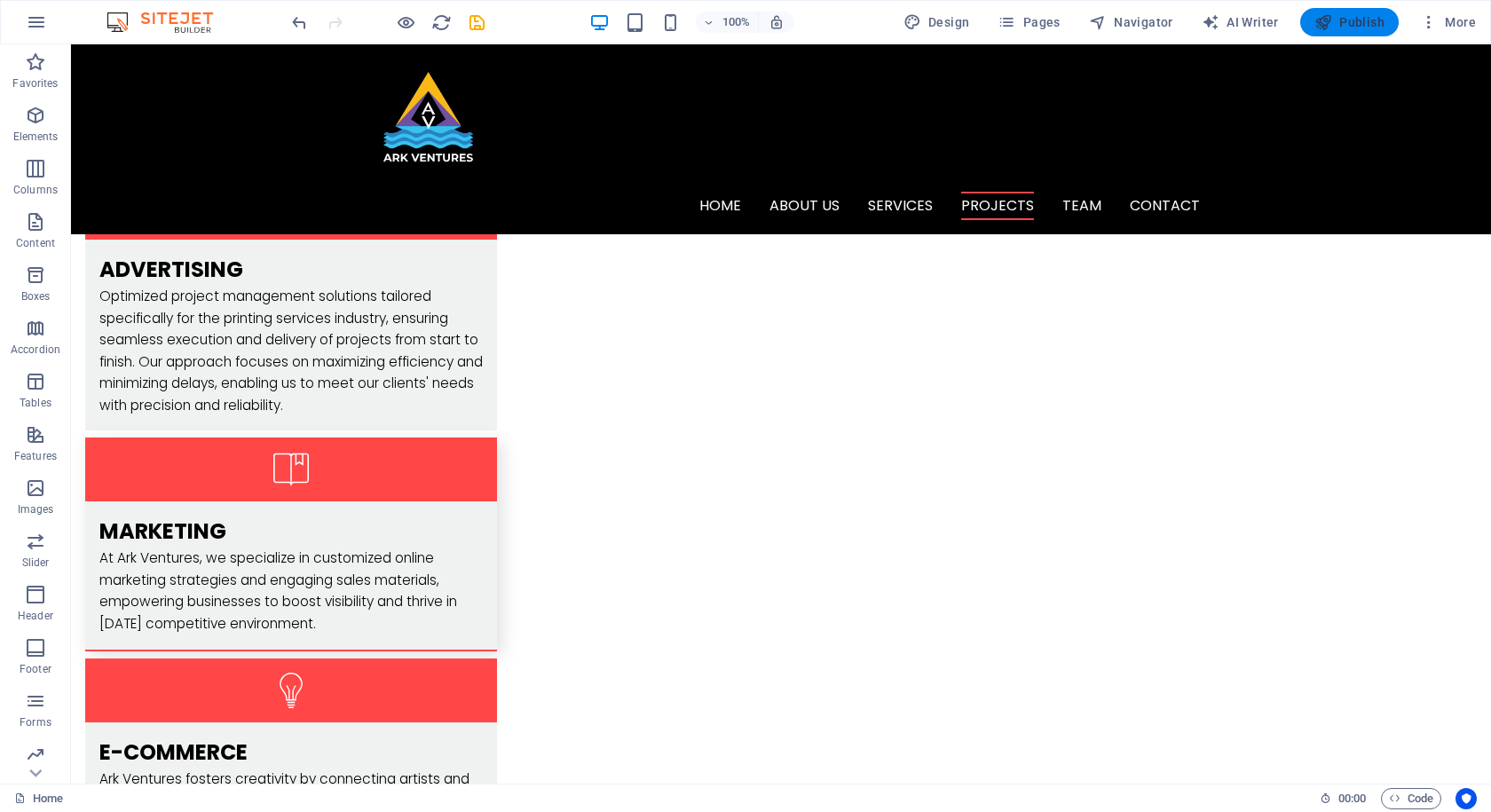
click at [1355, 23] on span "Publish" at bounding box center [1350, 21] width 70 height 17
checkbox input "false"
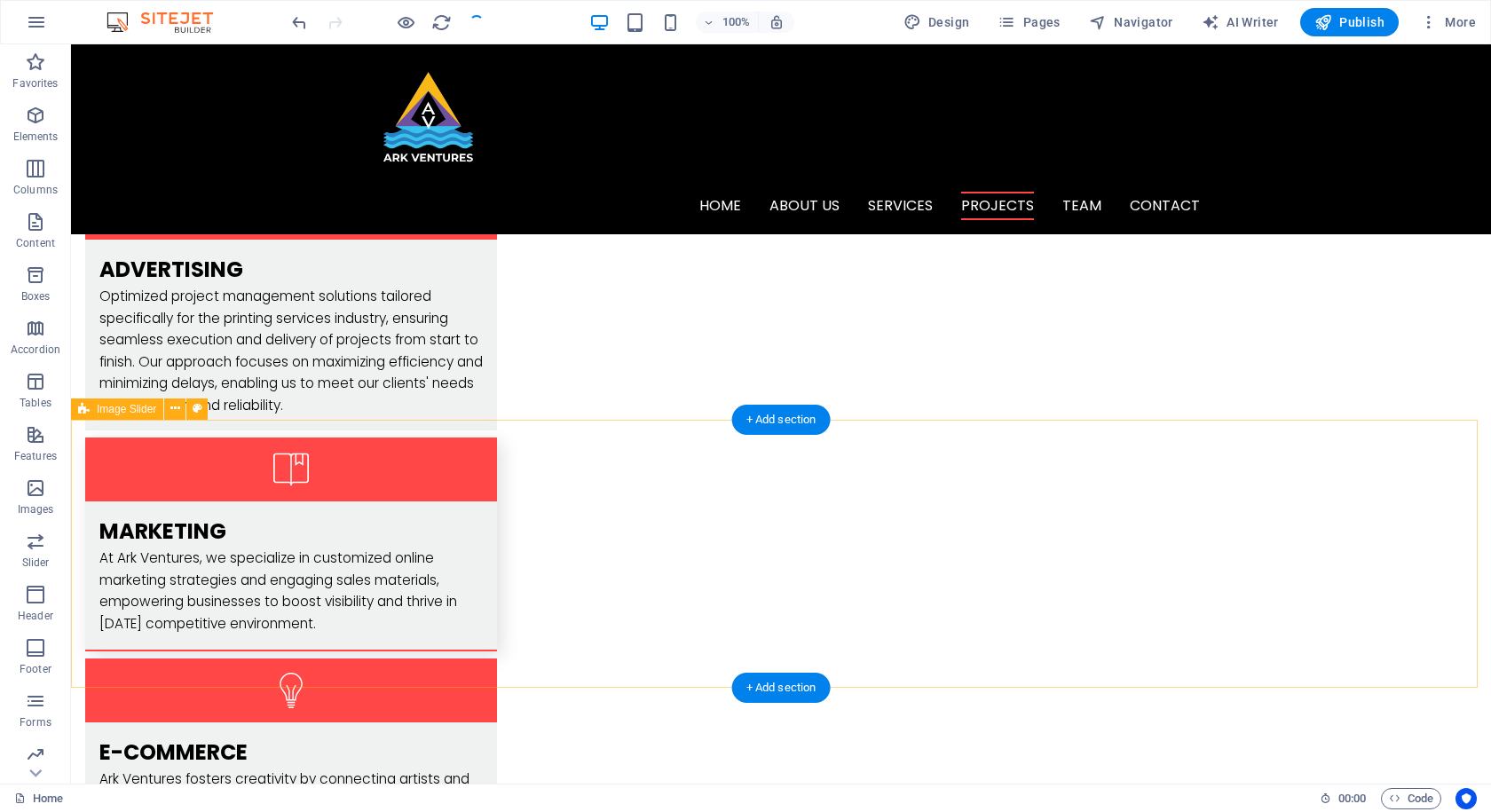
scroll to position [2752, 0]
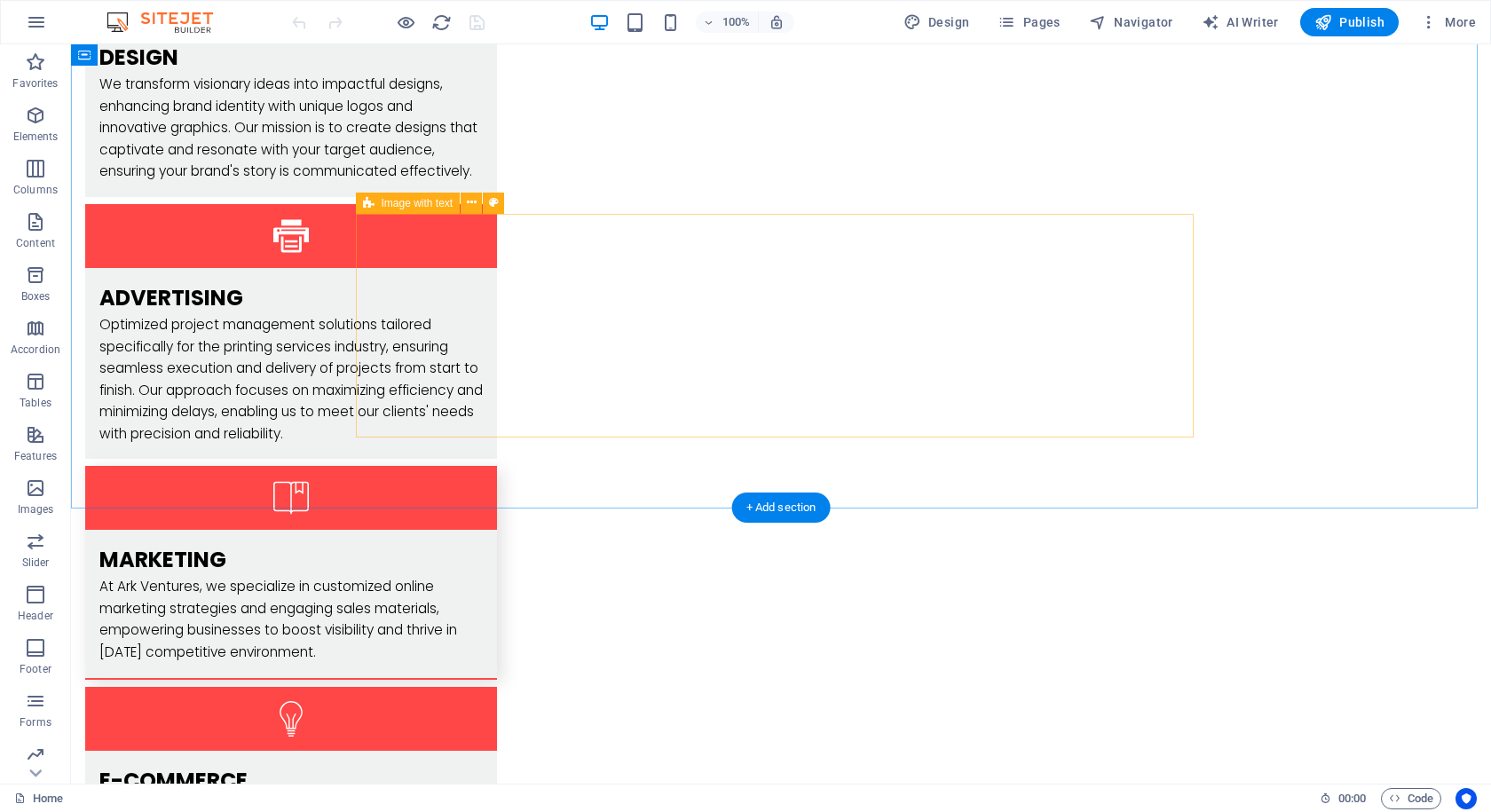
scroll to position [2663, 0]
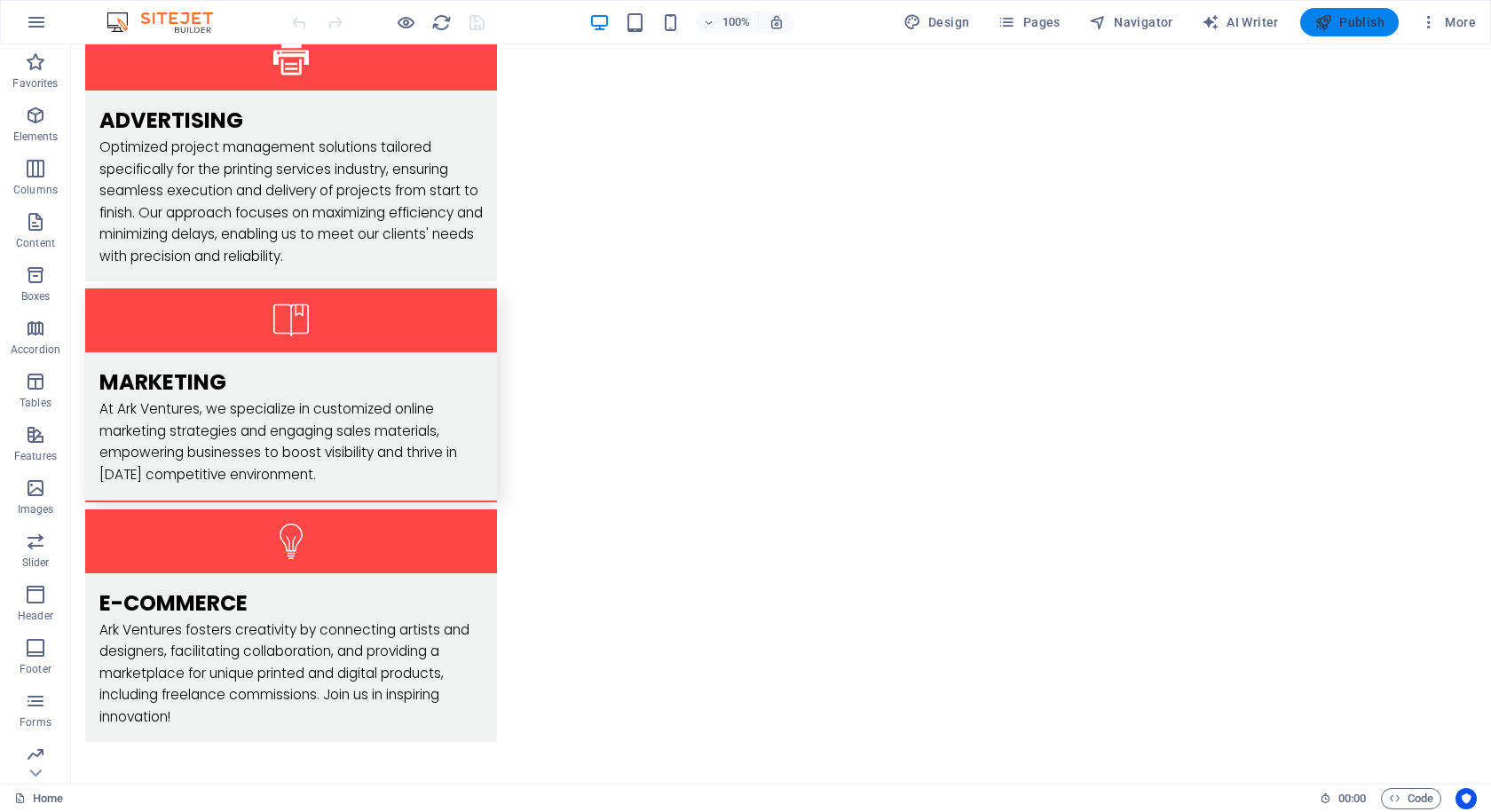
click at [1352, 20] on span "Publish" at bounding box center [1350, 21] width 70 height 17
